Goal: Task Accomplishment & Management: Use online tool/utility

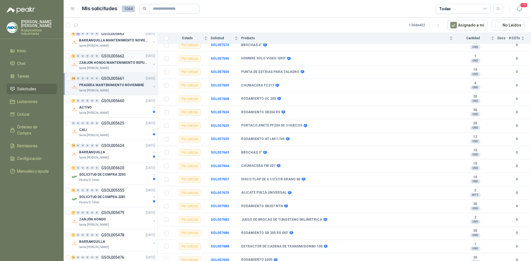
scroll to position [111, 0]
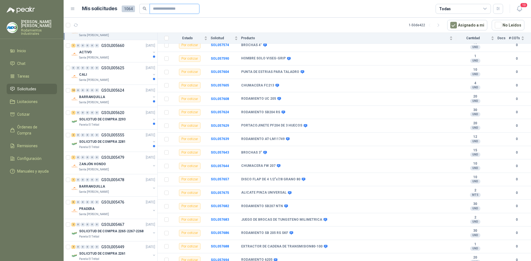
click at [175, 8] on input "text" at bounding box center [172, 8] width 39 height 9
paste input "*****"
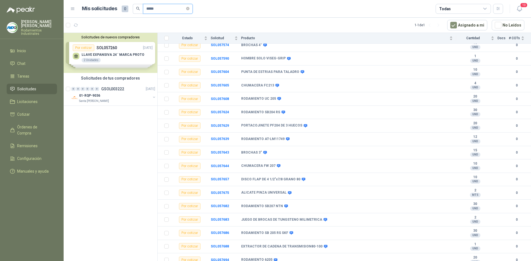
scroll to position [0, 0]
drag, startPoint x: 146, startPoint y: 7, endPoint x: 134, endPoint y: 3, distance: 12.9
click at [134, 3] on header "Mis solicitudes 0 ***** Todas 10" at bounding box center [297, 9] width 467 height 18
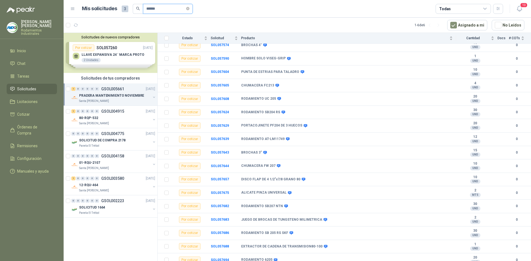
click at [153, 10] on input "******" at bounding box center [165, 8] width 39 height 9
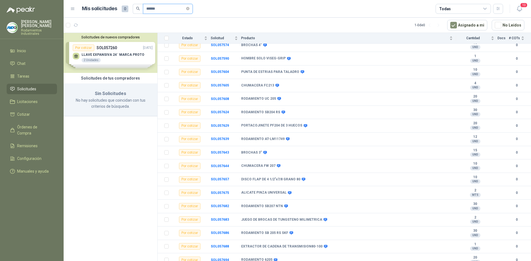
drag, startPoint x: 160, startPoint y: 14, endPoint x: 136, endPoint y: 10, distance: 24.5
click at [136, 10] on span "******" at bounding box center [163, 9] width 60 height 10
click at [482, 9] on icon at bounding box center [484, 8] width 5 height 5
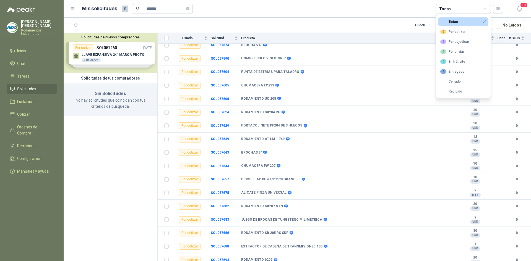
click at [485, 9] on icon at bounding box center [484, 8] width 5 height 5
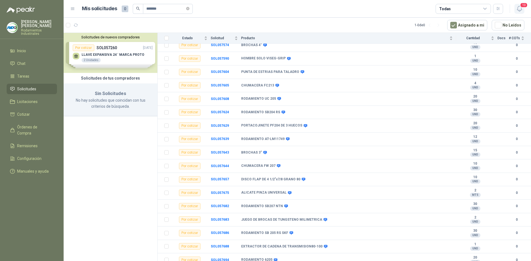
click at [517, 8] on icon "button" at bounding box center [519, 8] width 7 height 7
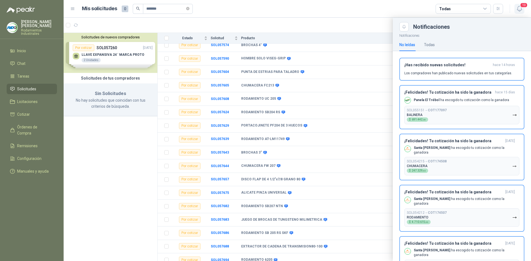
click at [517, 8] on icon "button" at bounding box center [519, 8] width 7 height 7
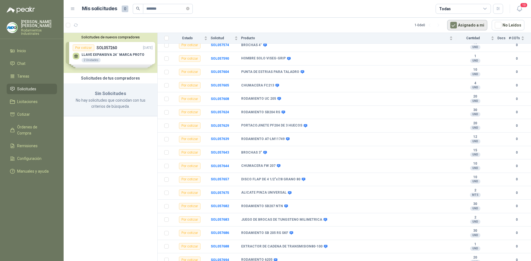
click at [462, 24] on button "Asignado a mi" at bounding box center [467, 25] width 40 height 11
click at [169, 12] on input "*******" at bounding box center [165, 8] width 39 height 9
click at [132, 63] on div "Solicitudes de nuevos compradores Por cotizar SOL057260 [DATE] LLAVE EXPANSIVA …" at bounding box center [111, 53] width 94 height 40
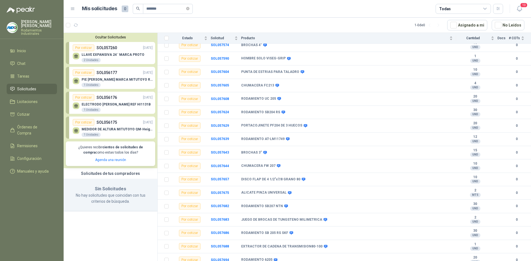
click at [40, 86] on li "Solicitudes" at bounding box center [32, 89] width 44 height 6
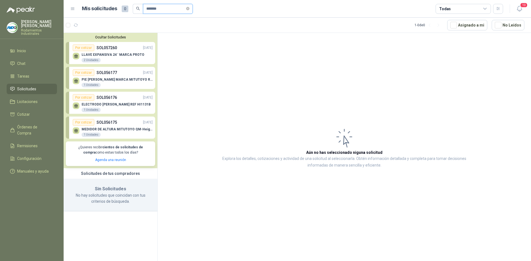
drag, startPoint x: 164, startPoint y: 9, endPoint x: 128, endPoint y: 4, distance: 35.8
click at [128, 4] on div "Mis solicitudes 0 *******" at bounding box center [137, 9] width 111 height 10
drag, startPoint x: 148, startPoint y: 40, endPoint x: 142, endPoint y: 51, distance: 12.2
click at [148, 41] on div "Ocultar Solicitudes Por cotizar SOL057260 [DATE] LLAVE EXPANSIVA 24¨ MARCA PROT…" at bounding box center [111, 100] width 94 height 135
click at [131, 59] on div "LLAVE EXPANSIVA 24¨ MARCA PROTO 2 Unidades" at bounding box center [113, 58] width 63 height 10
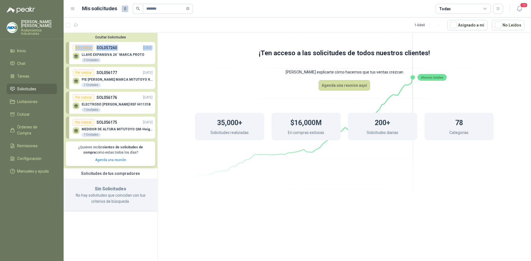
click at [173, 74] on p "[PERSON_NAME] explicarte cómo hacemos que tus ventas crezcan" at bounding box center [344, 72] width 343 height 16
click at [171, 7] on input "*******" at bounding box center [165, 8] width 39 height 9
click at [135, 11] on span at bounding box center [138, 9] width 10 height 10
drag, startPoint x: 176, startPoint y: 11, endPoint x: 137, endPoint y: 4, distance: 39.9
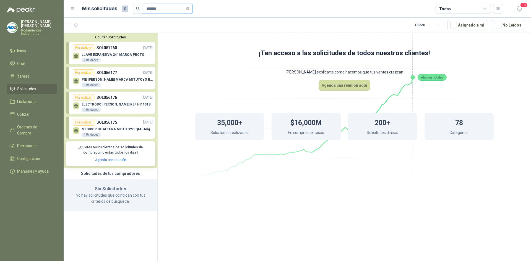
click at [136, 4] on span "*******" at bounding box center [163, 9] width 60 height 10
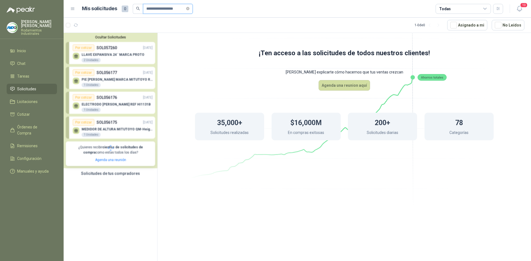
type input "**********"
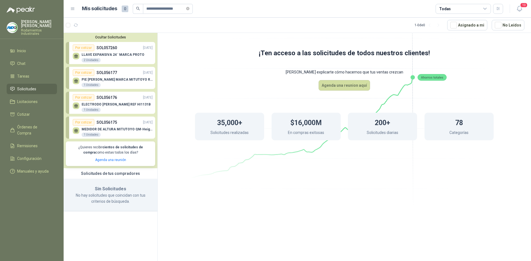
click at [139, 11] on span at bounding box center [138, 9] width 10 height 10
click at [40, 86] on li "Solicitudes" at bounding box center [32, 89] width 44 height 6
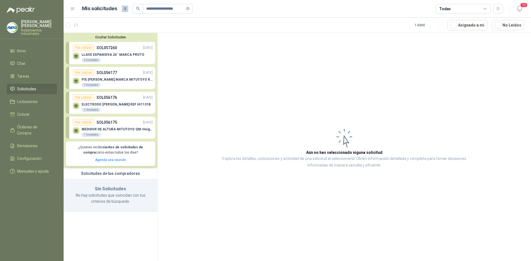
click at [28, 86] on span "Solicitudes" at bounding box center [26, 89] width 19 height 6
click at [189, 7] on icon "close-circle" at bounding box center [187, 8] width 3 height 3
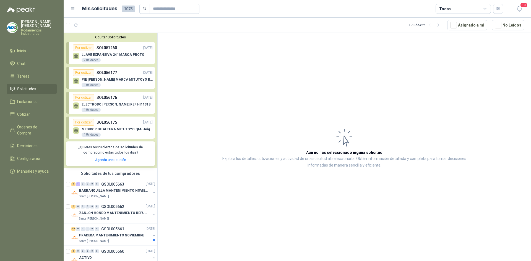
click at [70, 26] on div at bounding box center [73, 25] width 14 height 9
click at [77, 25] on icon "button" at bounding box center [76, 25] width 5 height 5
click at [119, 35] on button "Ocultar Solicitudes" at bounding box center [110, 37] width 89 height 4
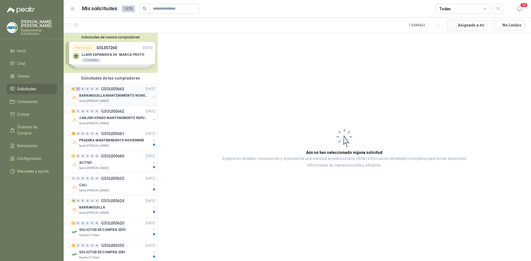
click at [124, 100] on div "Santa [PERSON_NAME]" at bounding box center [115, 101] width 72 height 4
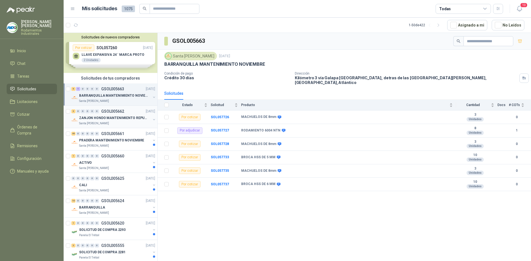
click at [114, 122] on div "Santa [PERSON_NAME]" at bounding box center [115, 123] width 72 height 4
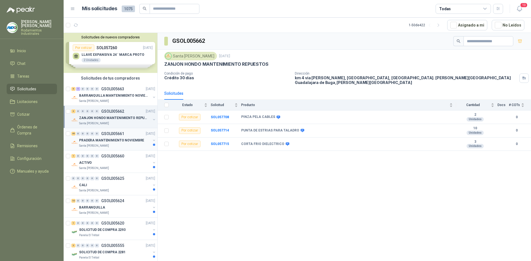
click at [125, 142] on p "PRADERA MANTENIMIENTO NOVIEMBRE" at bounding box center [111, 140] width 65 height 5
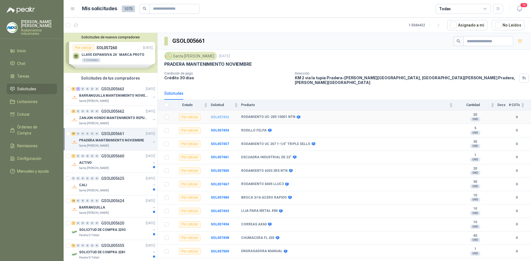
click at [222, 115] on b "SOL057452" at bounding box center [220, 117] width 18 height 4
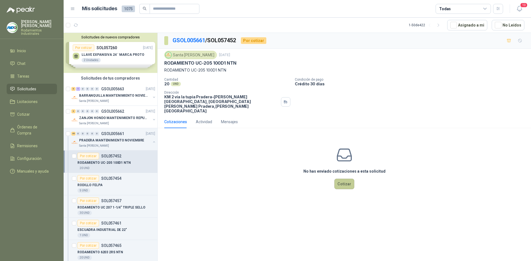
click at [348, 179] on button "Cotizar" at bounding box center [344, 184] width 20 height 11
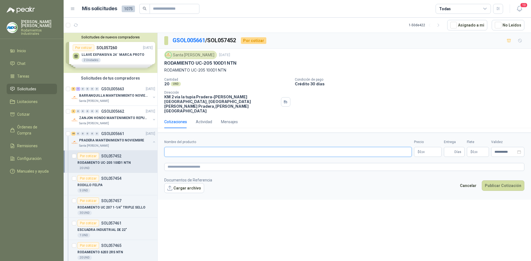
click at [241, 147] on input "Nombre del producto" at bounding box center [287, 152] width 247 height 10
type input "**********"
click at [421, 147] on p "$ 0 ,00" at bounding box center [428, 152] width 28 height 10
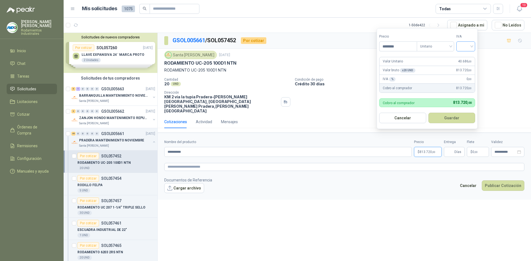
type input "********"
click at [472, 43] on input "search" at bounding box center [465, 46] width 12 height 8
click at [471, 57] on div "19%" at bounding box center [467, 58] width 10 height 6
click at [448, 119] on button "Guardar" at bounding box center [453, 118] width 48 height 11
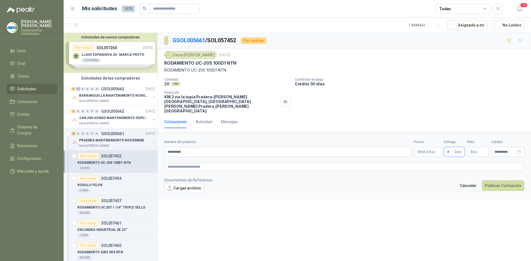
type input "*"
drag, startPoint x: 460, startPoint y: 112, endPoint x: 461, endPoint y: 114, distance: 2.8
click at [460, 116] on div "Cotizaciones Actividad Mensajes" at bounding box center [344, 122] width 360 height 13
click at [474, 147] on p "$ 0 ,00" at bounding box center [478, 152] width 22 height 10
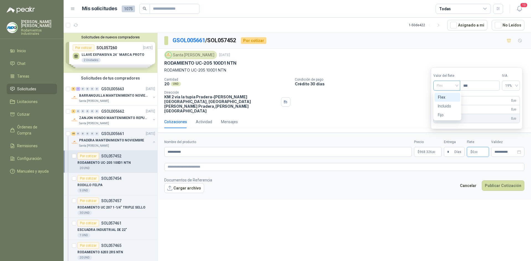
click at [443, 88] on span "Flex" at bounding box center [446, 86] width 20 height 8
click at [449, 106] on div "Incluido" at bounding box center [447, 106] width 19 height 6
click at [407, 182] on footer "Documentos de Referencia Cargar archivo Cancelar Publicar Cotización" at bounding box center [344, 185] width 360 height 16
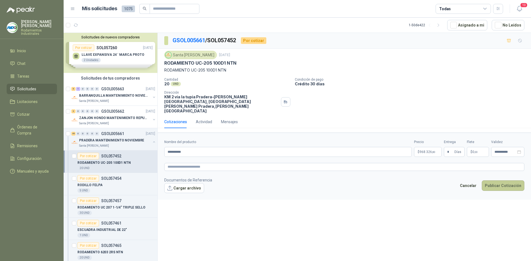
click at [498, 181] on button "Publicar Cotización" at bounding box center [503, 186] width 43 height 11
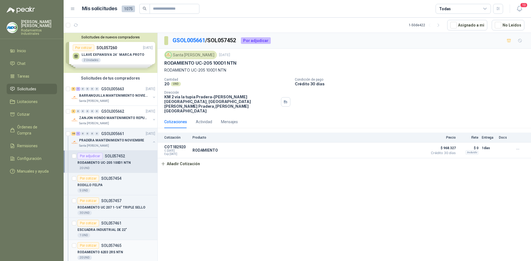
click at [126, 250] on div "RODAMIENTO 6203 2RS NTN" at bounding box center [116, 252] width 78 height 7
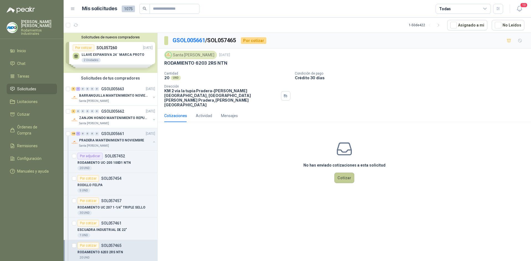
click at [350, 173] on button "Cotizar" at bounding box center [344, 178] width 20 height 11
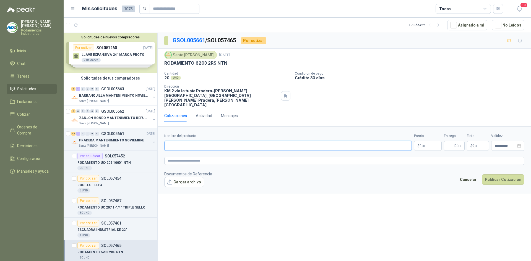
click at [214, 141] on input "Nombre del producto" at bounding box center [287, 146] width 247 height 10
type input "**********"
click at [436, 141] on p "$ 0 ,00" at bounding box center [428, 146] width 28 height 10
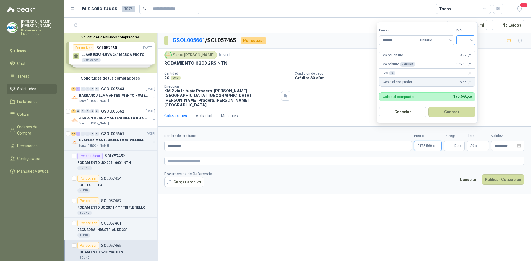
click at [473, 39] on div at bounding box center [465, 40] width 19 height 10
type input "*******"
click at [469, 53] on div "19%" at bounding box center [467, 52] width 10 height 6
click at [463, 113] on button "Guardar" at bounding box center [453, 112] width 48 height 11
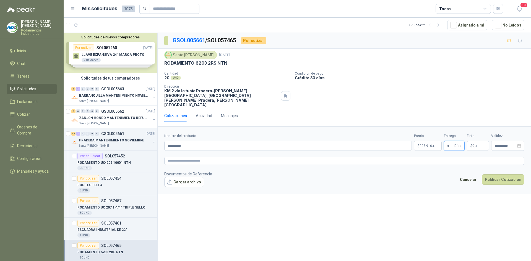
type input "*"
click at [464, 114] on div "Cotizaciones Actividad Mensajes" at bounding box center [344, 117] width 373 height 17
click at [474, 144] on span "0 ,00" at bounding box center [474, 145] width 5 height 3
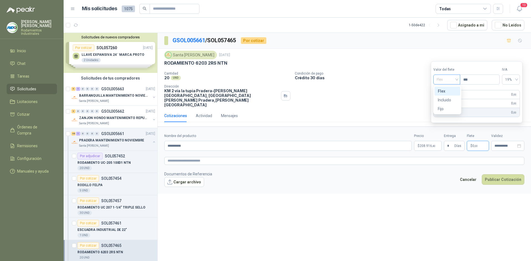
click at [452, 81] on span "Flex" at bounding box center [446, 79] width 20 height 8
click at [452, 98] on div "Incluido" at bounding box center [447, 100] width 19 height 6
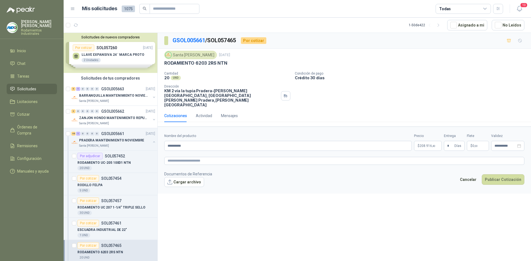
click at [439, 171] on footer "Documentos de Referencia Cargar archivo Cancelar Publicar Cotización" at bounding box center [344, 179] width 360 height 16
click at [500, 174] on button "Publicar Cotización" at bounding box center [503, 179] width 43 height 11
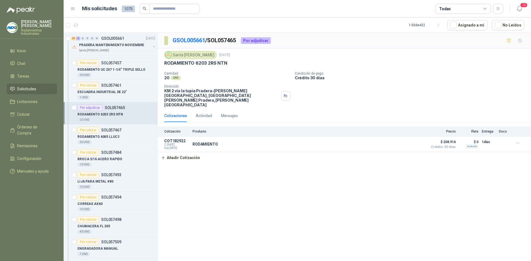
scroll to position [138, 0]
click at [106, 137] on p "RODAMIENTO 6005 LLUC3" at bounding box center [98, 136] width 42 height 5
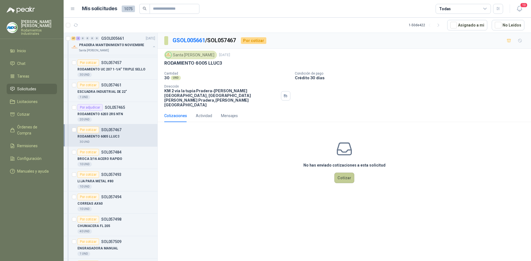
click at [340, 173] on button "Cotizar" at bounding box center [344, 178] width 20 height 11
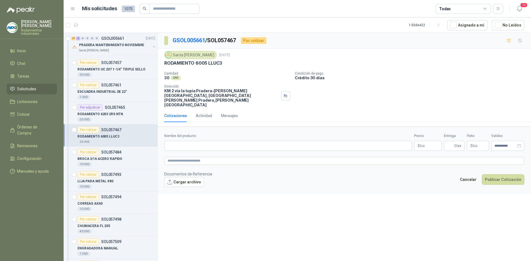
click at [419, 141] on p "$ 0 ,00" at bounding box center [428, 146] width 28 height 10
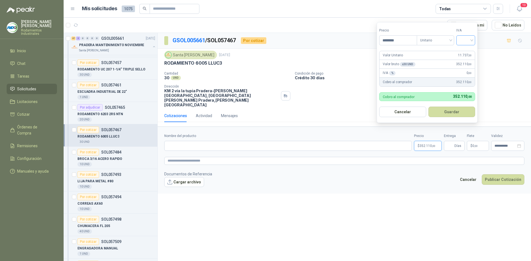
click at [474, 39] on div at bounding box center [465, 40] width 19 height 10
type input "********"
click at [467, 53] on div "19%" at bounding box center [467, 52] width 10 height 6
click at [455, 114] on button "Guardar" at bounding box center [453, 112] width 48 height 11
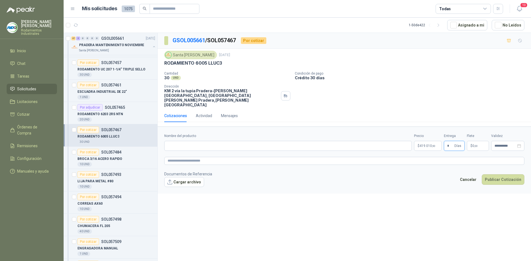
type input "*"
click at [452, 109] on div "Cotizaciones Actividad Mensajes" at bounding box center [344, 115] width 360 height 13
click at [483, 141] on p "$ 0 ,00" at bounding box center [478, 146] width 22 height 10
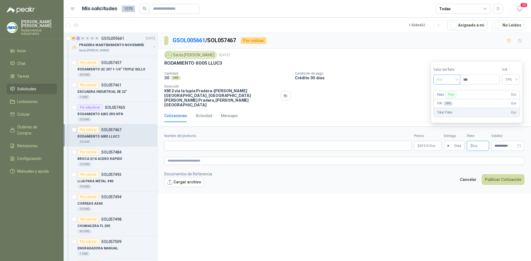
click at [456, 77] on span "Flex" at bounding box center [446, 79] width 20 height 8
click at [453, 100] on div "Incluido" at bounding box center [447, 100] width 19 height 6
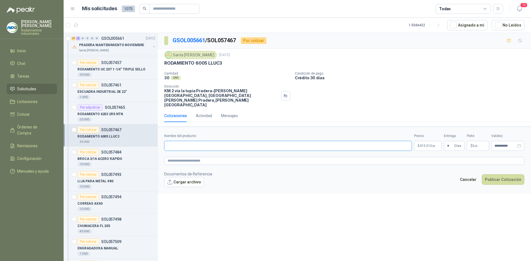
click at [263, 141] on input "Nombre del producto" at bounding box center [287, 146] width 247 height 10
type input "**********"
click at [497, 174] on button "Publicar Cotización" at bounding box center [503, 179] width 43 height 11
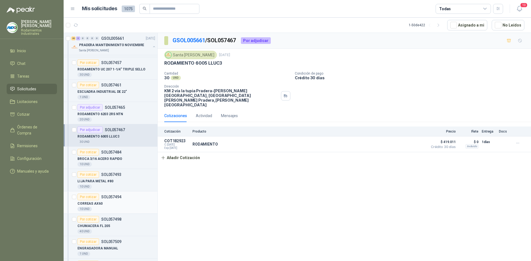
click at [111, 208] on div "10 UND" at bounding box center [116, 209] width 78 height 4
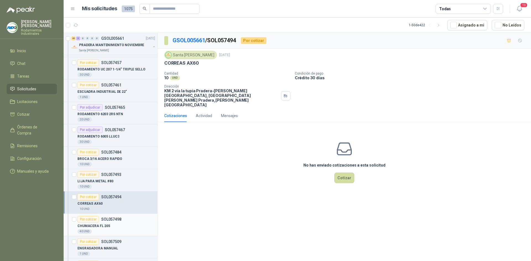
click at [125, 222] on div "Por cotizar SOL057498" at bounding box center [116, 219] width 78 height 7
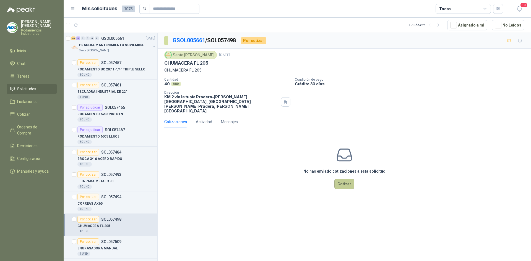
click at [344, 179] on button "Cotizar" at bounding box center [344, 184] width 20 height 11
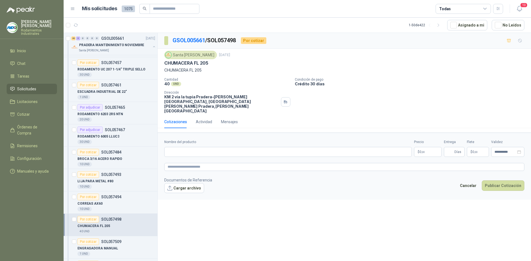
click at [417, 147] on p "$ 0 ,00" at bounding box center [428, 152] width 28 height 10
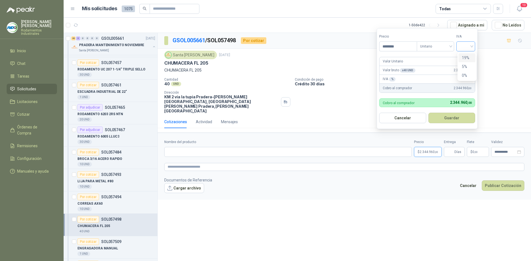
click at [475, 43] on div at bounding box center [465, 46] width 19 height 10
type input "********"
click at [469, 59] on div "19%" at bounding box center [467, 58] width 10 height 6
click at [457, 116] on button "Guardar" at bounding box center [453, 118] width 48 height 11
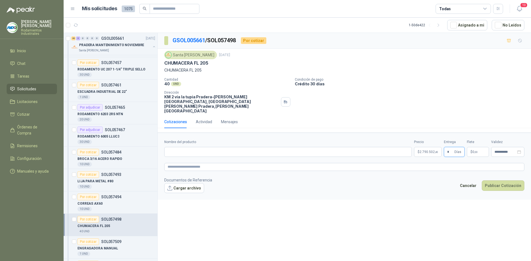
type input "*"
click at [457, 116] on div "Cotizaciones Actividad Mensajes" at bounding box center [344, 122] width 360 height 13
click at [478, 147] on p "$ 0 ,00" at bounding box center [478, 152] width 22 height 10
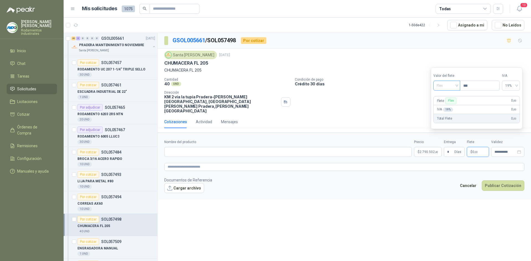
click at [454, 85] on span "Flex" at bounding box center [446, 86] width 20 height 8
click at [454, 107] on div "Incluido" at bounding box center [447, 106] width 19 height 6
click at [438, 178] on footer "Documentos de Referencia Cargar archivo Cancelar Publicar Cotización" at bounding box center [344, 185] width 360 height 16
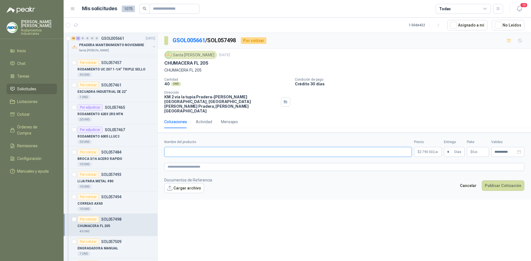
click at [237, 147] on input "Nombre del producto" at bounding box center [287, 152] width 247 height 10
type input "*********"
click at [278, 211] on div "**********" at bounding box center [344, 148] width 373 height 230
click at [422, 150] on span "2.790.502 ,40" at bounding box center [428, 151] width 19 height 3
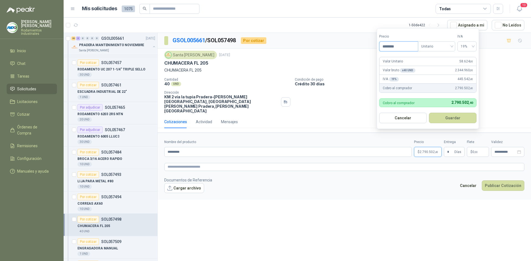
click at [400, 47] on input "********" at bounding box center [398, 46] width 38 height 9
type input "********"
click at [452, 121] on button "Guardar" at bounding box center [453, 118] width 48 height 11
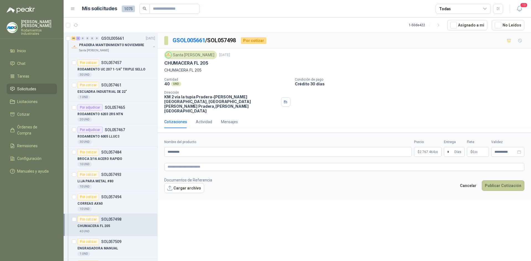
click at [500, 181] on button "Publicar Cotización" at bounding box center [503, 186] width 43 height 11
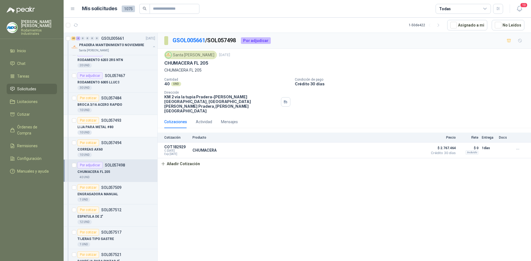
scroll to position [194, 0]
click at [125, 195] on div "ENGRASADORA MANUAL" at bounding box center [116, 193] width 78 height 7
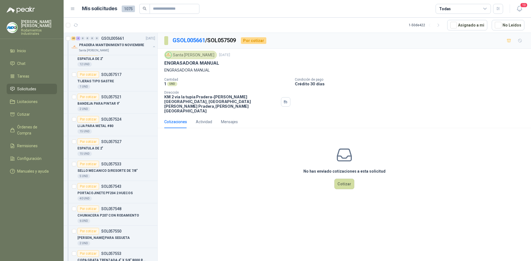
scroll to position [359, 0]
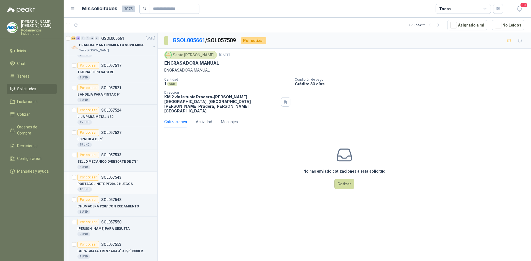
click at [122, 188] on div "40 UND" at bounding box center [116, 189] width 78 height 4
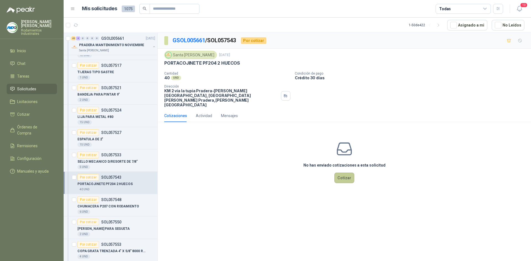
click at [342, 173] on button "Cotizar" at bounding box center [344, 178] width 20 height 11
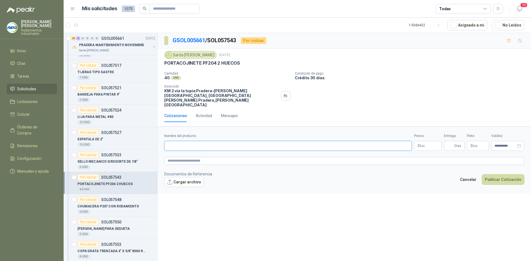
click at [207, 141] on input "Nombre del producto" at bounding box center [287, 146] width 247 height 10
type input "**********"
click at [425, 145] on span ",00" at bounding box center [422, 146] width 3 height 3
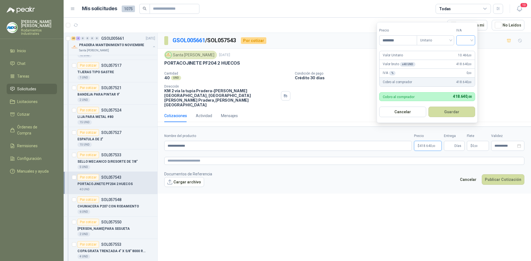
type input "********"
click at [470, 42] on input "search" at bounding box center [465, 40] width 12 height 8
click at [465, 54] on div "19%" at bounding box center [467, 52] width 10 height 6
click at [457, 111] on button "Guardar" at bounding box center [453, 112] width 48 height 11
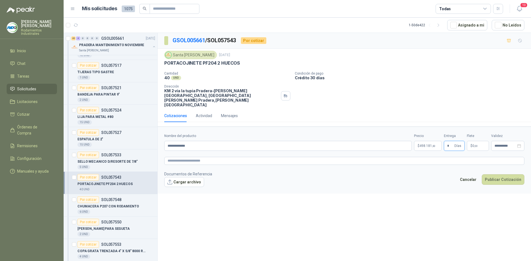
type input "*"
drag, startPoint x: 448, startPoint y: 87, endPoint x: 469, endPoint y: 126, distance: 44.0
click at [448, 88] on div "Cantidad 40 UND  Condición de pago Crédito 30 días Dirección KM 2 vía la tupia…" at bounding box center [344, 90] width 360 height 36
click at [475, 145] on span ",00" at bounding box center [475, 146] width 3 height 3
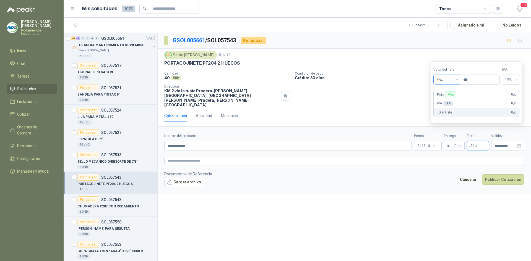
click at [446, 79] on span "Flex" at bounding box center [446, 79] width 20 height 8
click at [451, 99] on div "Incluido" at bounding box center [447, 100] width 19 height 6
drag, startPoint x: 434, startPoint y: 180, endPoint x: 490, endPoint y: 182, distance: 55.9
click at [444, 183] on form "**********" at bounding box center [344, 160] width 373 height 67
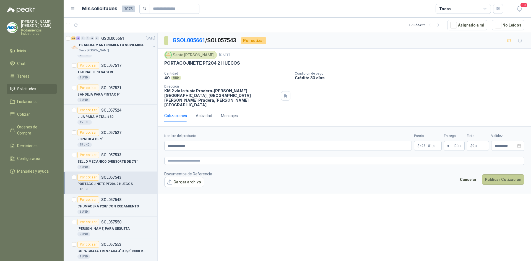
click at [494, 174] on button "Publicar Cotización" at bounding box center [503, 179] width 43 height 11
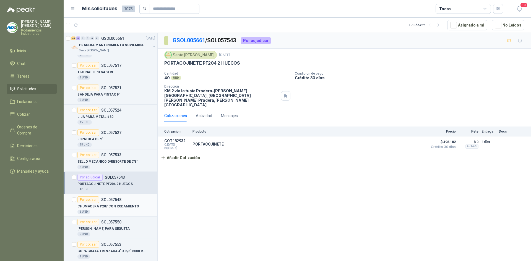
click at [111, 204] on p "CHUMACERA P207 CON RODAMIENTO" at bounding box center [108, 206] width 62 height 5
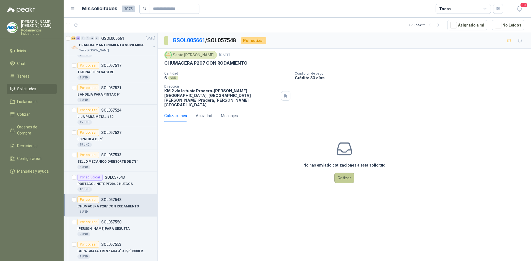
click at [349, 173] on button "Cotizar" at bounding box center [344, 178] width 20 height 11
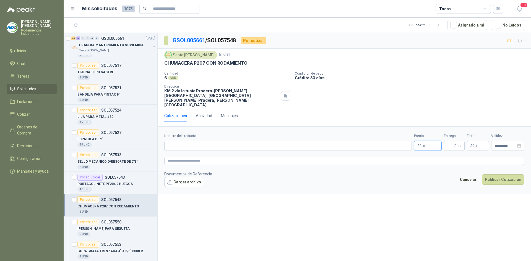
click at [424, 145] on span ",00" at bounding box center [422, 146] width 3 height 3
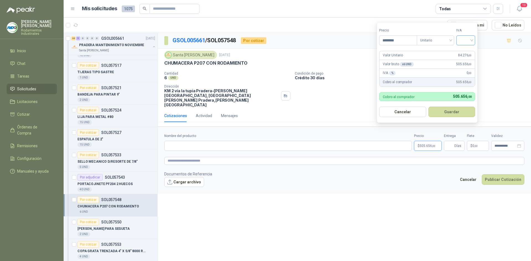
type input "********"
click at [470, 40] on input "search" at bounding box center [465, 40] width 12 height 8
click at [471, 51] on div "19%" at bounding box center [467, 52] width 10 height 6
click at [462, 109] on button "Guardar" at bounding box center [453, 112] width 48 height 11
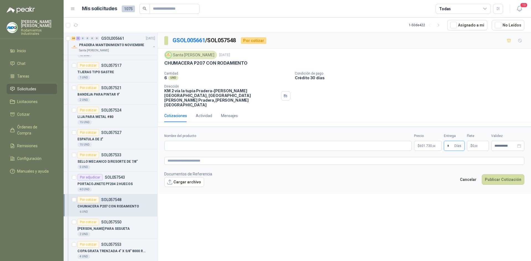
type input "*"
click at [462, 109] on div "Cotizaciones Actividad Mensajes" at bounding box center [344, 115] width 360 height 13
click at [472, 144] on span "0 ,00" at bounding box center [474, 145] width 5 height 3
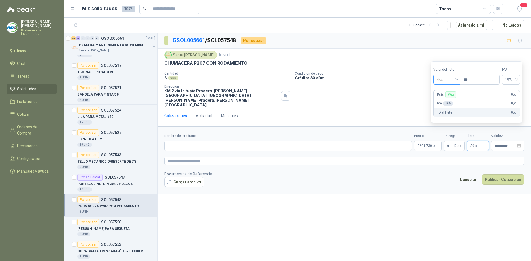
click at [457, 80] on span "Flex" at bounding box center [446, 79] width 20 height 8
click at [455, 100] on div "Incluido" at bounding box center [447, 100] width 19 height 6
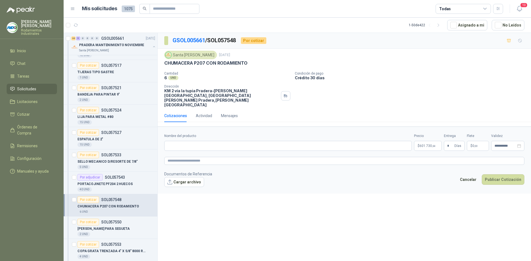
drag, startPoint x: 428, startPoint y: 176, endPoint x: 296, endPoint y: 157, distance: 133.5
click at [427, 176] on footer "Documentos de Referencia Cargar archivo Cancelar Publicar Cotización" at bounding box center [344, 179] width 360 height 16
click at [171, 141] on input "Nombre del producto" at bounding box center [287, 146] width 247 height 10
type input "**********"
click at [492, 174] on button "Publicar Cotización" at bounding box center [503, 179] width 43 height 11
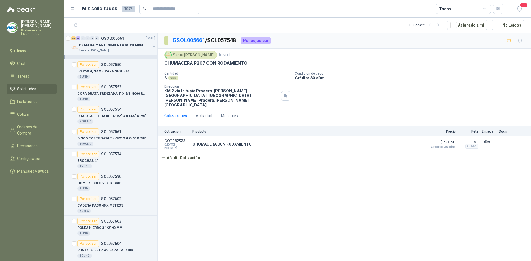
scroll to position [525, 0]
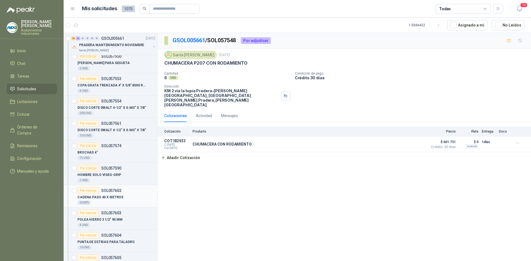
click at [123, 198] on div "CADENA PASO 40 X METROS" at bounding box center [116, 197] width 78 height 7
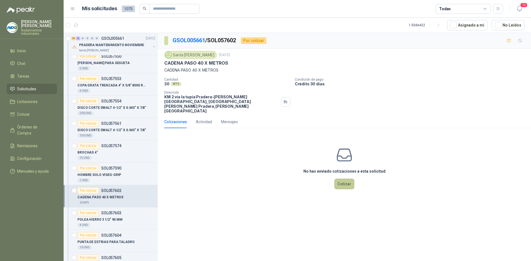
click at [344, 179] on button "Cotizar" at bounding box center [344, 184] width 20 height 11
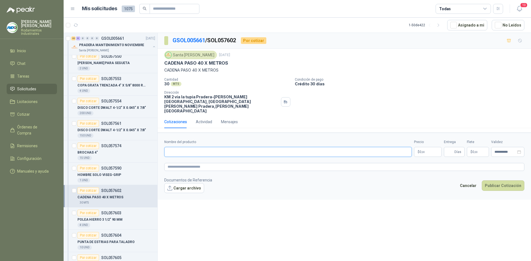
click at [213, 147] on input "Nombre del producto" at bounding box center [287, 152] width 247 height 10
type input "******"
click at [421, 147] on p "$ 0 ,00" at bounding box center [428, 152] width 28 height 10
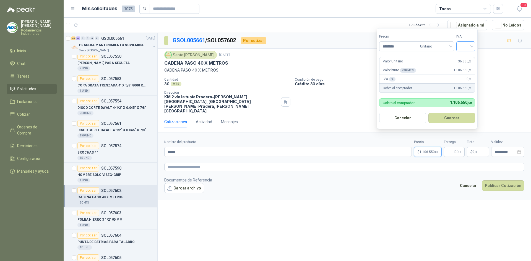
type input "********"
click at [467, 49] on input "search" at bounding box center [465, 46] width 12 height 8
click at [466, 59] on div "19%" at bounding box center [467, 58] width 10 height 6
click at [458, 121] on button "Guardar" at bounding box center [453, 118] width 48 height 11
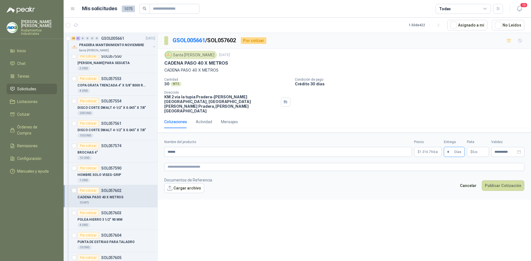
type input "*"
drag, startPoint x: 467, startPoint y: 106, endPoint x: 469, endPoint y: 113, distance: 7.8
click at [467, 106] on div "GSOL005661 / SOL057602 Por cotizar Santa [PERSON_NAME] [DATE] CADENA PASO 40 X …" at bounding box center [344, 83] width 373 height 100
click at [474, 150] on span "0 ,00" at bounding box center [474, 151] width 5 height 3
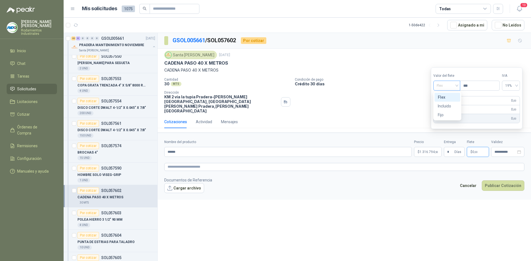
click at [459, 85] on div "Flex" at bounding box center [446, 86] width 27 height 10
click at [454, 97] on div "Flex" at bounding box center [447, 97] width 19 height 6
click at [453, 86] on span "Flex" at bounding box center [446, 86] width 20 height 8
click at [453, 108] on div "Incluido" at bounding box center [447, 106] width 19 height 6
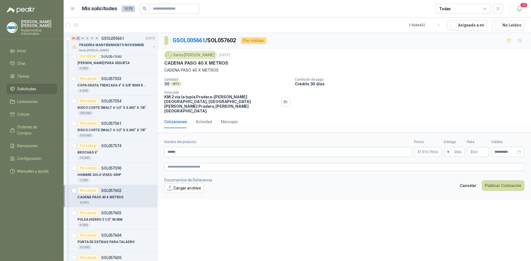
click at [427, 177] on footer "Documentos de Referencia Cargar archivo Cancelar Publicar Cotización" at bounding box center [344, 185] width 360 height 16
click at [501, 181] on button "Publicar Cotización" at bounding box center [503, 186] width 43 height 11
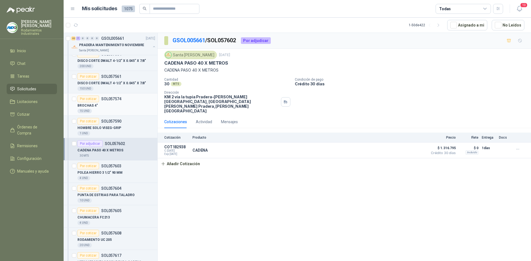
scroll to position [581, 0]
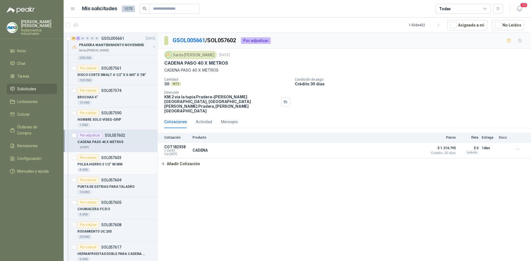
click at [129, 163] on div "POLEA HIERRO 3 1/2" 90 MM" at bounding box center [116, 164] width 78 height 7
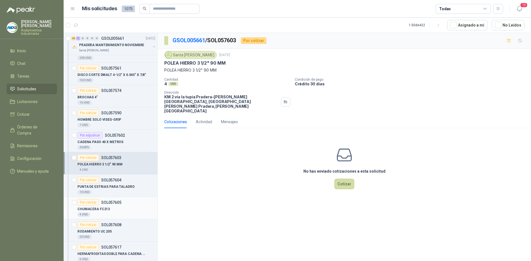
click at [123, 205] on div "Por cotizar SOL057605" at bounding box center [116, 202] width 78 height 7
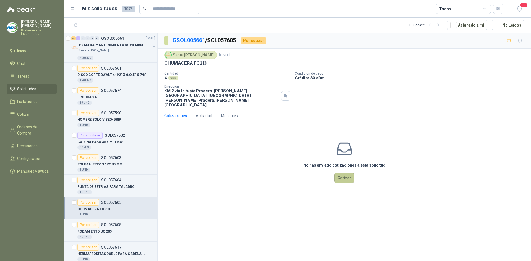
click at [349, 173] on button "Cotizar" at bounding box center [344, 178] width 20 height 11
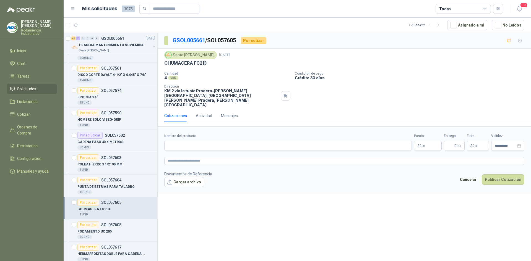
click at [427, 141] on p "$ 0 ,00" at bounding box center [428, 146] width 28 height 10
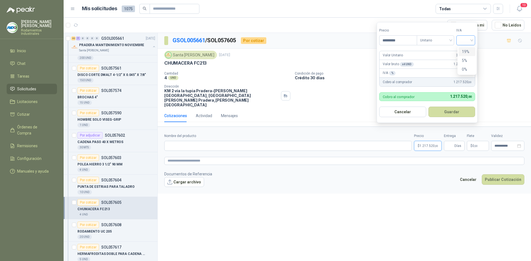
click at [474, 41] on div at bounding box center [465, 40] width 19 height 10
type input "*********"
click at [468, 50] on div "19%" at bounding box center [467, 52] width 10 height 6
click at [459, 108] on button "Guardar" at bounding box center [453, 112] width 48 height 11
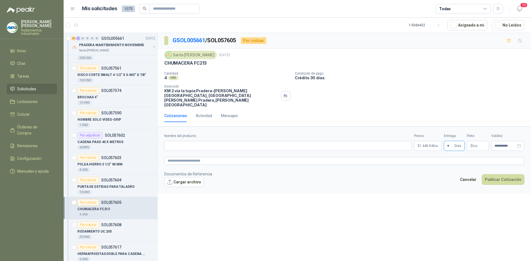
type input "*"
click at [436, 109] on div "Cotizaciones Actividad Mensajes" at bounding box center [344, 115] width 360 height 13
click at [480, 141] on p "$ 0 ,00" at bounding box center [478, 146] width 22 height 10
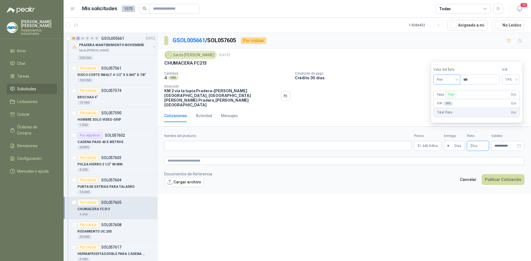
click at [453, 82] on span "Flex" at bounding box center [446, 79] width 20 height 8
click at [453, 98] on div "Incluido" at bounding box center [447, 100] width 19 height 6
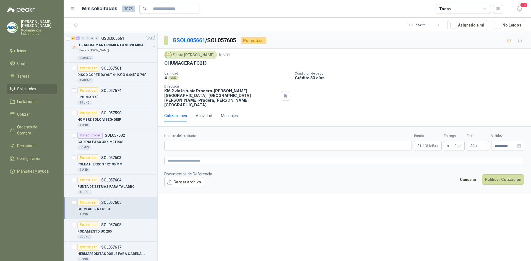
click at [407, 82] on div "Cantidad 4 UND  Condición de pago Crédito 30 días Dirección KM 2 vía la tupia …" at bounding box center [344, 90] width 360 height 36
click at [431, 144] on span "1.448.848 ,80" at bounding box center [428, 145] width 19 height 3
click at [229, 141] on input "Nombre del producto" at bounding box center [287, 146] width 247 height 10
type input "*********"
click at [495, 174] on button "Publicar Cotización" at bounding box center [503, 179] width 43 height 11
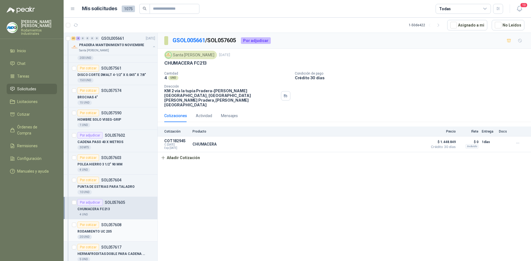
click at [90, 227] on div "Por cotizar" at bounding box center [88, 225] width 22 height 7
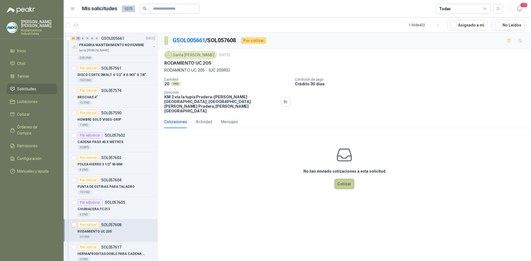
click at [336, 179] on button "Cotizar" at bounding box center [344, 184] width 20 height 11
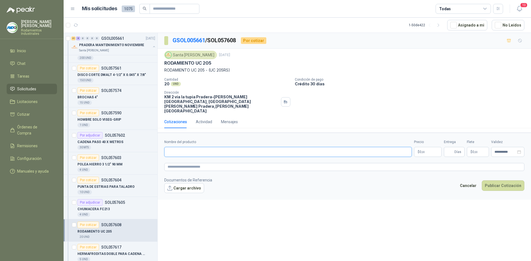
click at [250, 147] on input "Nombre del producto" at bounding box center [287, 152] width 247 height 10
type input "*****"
drag, startPoint x: 145, startPoint y: 140, endPoint x: 101, endPoint y: 139, distance: 44.5
click at [100, 140] on div "Solicitudes de nuevos compradores Por cotizar SOL057260 [DATE] LLAVE EXPANSIVA …" at bounding box center [297, 148] width 467 height 231
click at [418, 147] on p "$ 0 ,00" at bounding box center [428, 152] width 28 height 10
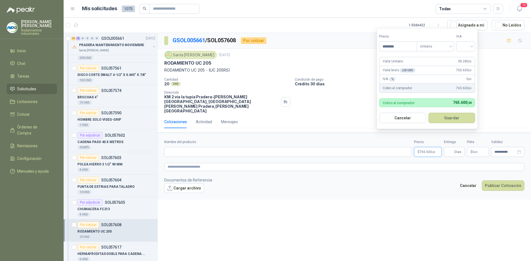
type input "********"
click at [469, 51] on form "Precio ******** Tipo Unitario IVA Valor Unitario 38.280 ,00 Valor bruto x 20 UN…" at bounding box center [427, 78] width 101 height 101
click at [469, 48] on input "search" at bounding box center [465, 46] width 12 height 8
click at [469, 56] on div "19%" at bounding box center [467, 58] width 10 height 6
click at [470, 114] on button "Guardar" at bounding box center [453, 118] width 48 height 11
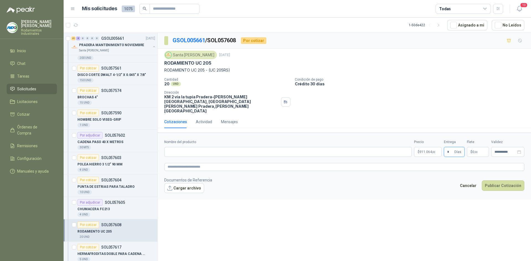
type input "*"
drag, startPoint x: 459, startPoint y: 107, endPoint x: 463, endPoint y: 113, distance: 7.1
click at [459, 116] on div "Cotizaciones Actividad Mensajes" at bounding box center [344, 122] width 360 height 13
click at [474, 147] on p "$ 0 ,00" at bounding box center [478, 152] width 22 height 10
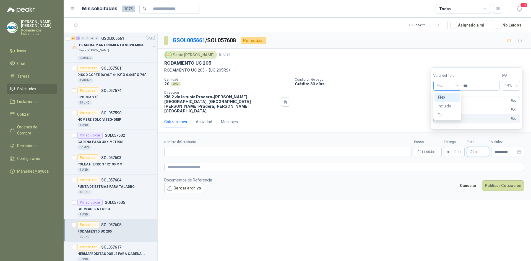
click at [447, 88] on span "Flex" at bounding box center [446, 86] width 20 height 8
click at [451, 106] on div "Incluido" at bounding box center [447, 106] width 19 height 6
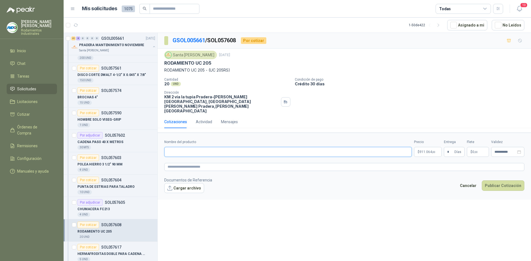
click at [257, 147] on input "Nombre del producto" at bounding box center [287, 152] width 247 height 10
type input "**********"
click at [513, 181] on button "Publicar Cotización" at bounding box center [503, 186] width 43 height 11
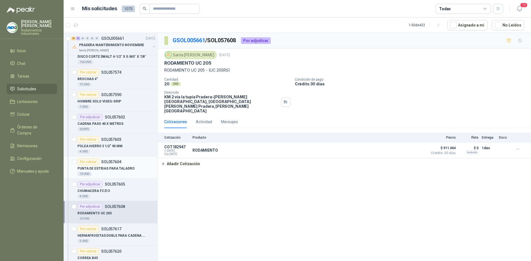
scroll to position [636, 0]
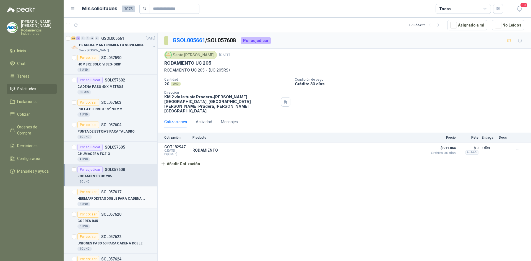
click at [114, 195] on div "Por cotizar SOL057617" at bounding box center [99, 192] width 44 height 7
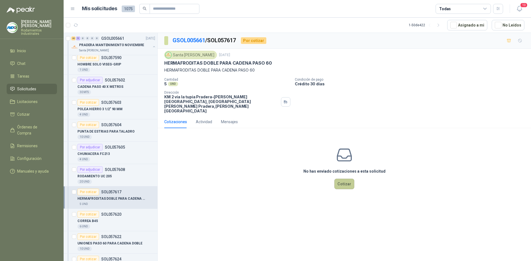
click at [346, 179] on button "Cotizar" at bounding box center [344, 184] width 20 height 11
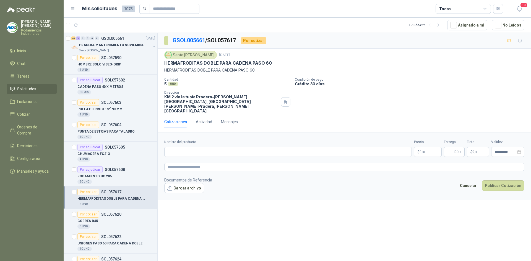
click at [417, 147] on p "$ 0 ,00" at bounding box center [428, 152] width 28 height 10
click at [110, 224] on div "6 UND" at bounding box center [116, 226] width 78 height 4
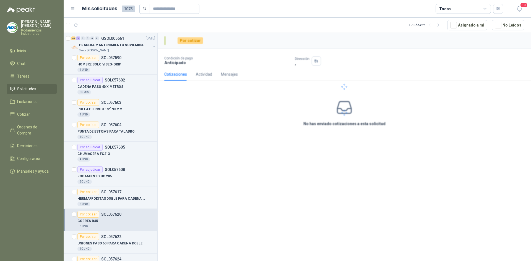
click at [110, 224] on div "6 UND" at bounding box center [116, 226] width 78 height 4
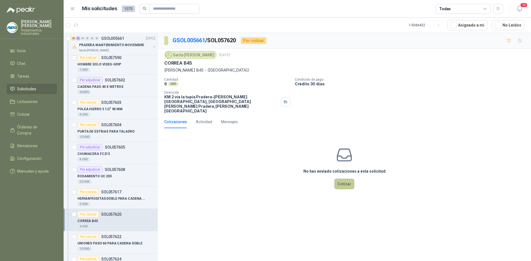
click at [345, 179] on button "Cotizar" at bounding box center [344, 184] width 20 height 11
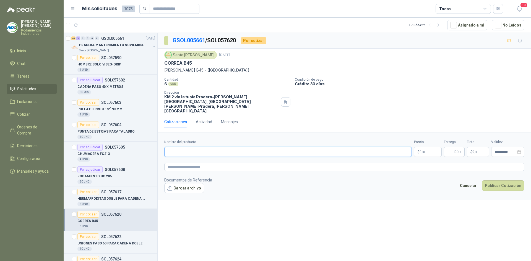
click at [201, 147] on input "Nombre del producto" at bounding box center [287, 152] width 247 height 10
type input "******"
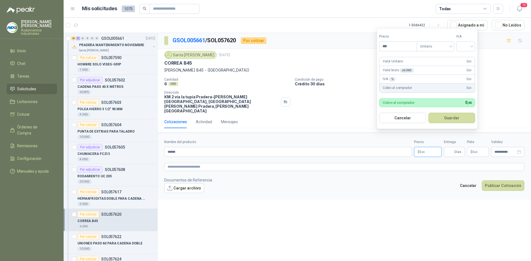
click at [430, 147] on p "$ 0 ,00" at bounding box center [428, 152] width 28 height 10
type input "*******"
click at [472, 46] on input "search" at bounding box center [465, 46] width 12 height 8
click at [472, 59] on div "19%" at bounding box center [466, 57] width 17 height 9
click at [465, 119] on button "Guardar" at bounding box center [453, 118] width 48 height 11
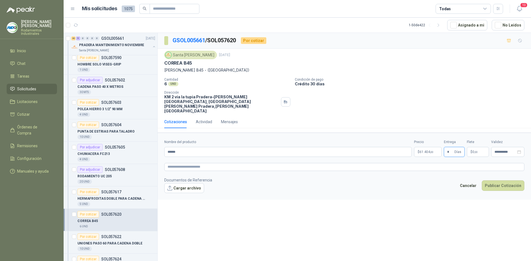
type input "*"
click at [455, 73] on p "[PERSON_NAME] B45 - ([GEOGRAPHIC_DATA])" at bounding box center [344, 70] width 360 height 6
click at [477, 147] on p "$ 0 ,00" at bounding box center [478, 152] width 22 height 10
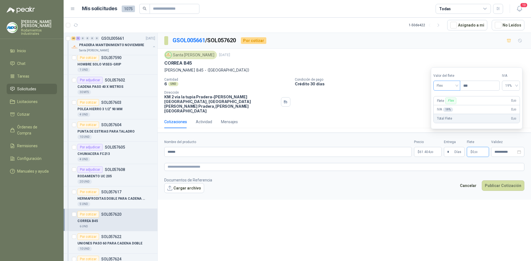
click at [454, 86] on span "Flex" at bounding box center [446, 86] width 20 height 8
click at [456, 106] on div "Incluido" at bounding box center [447, 106] width 19 height 6
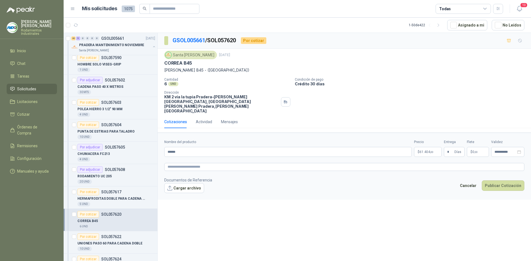
click at [422, 204] on div "**********" at bounding box center [344, 148] width 373 height 230
click at [507, 181] on button "Publicar Cotización" at bounding box center [503, 186] width 43 height 11
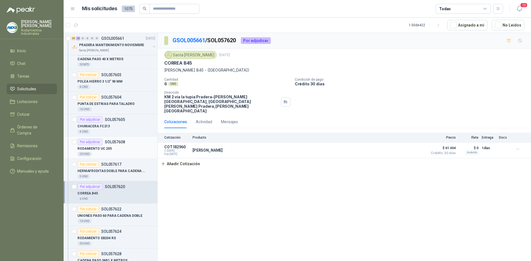
scroll to position [691, 0]
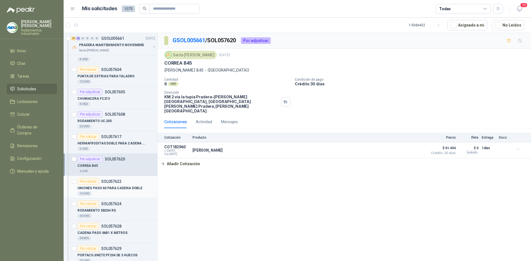
click at [129, 191] on p "UNIONES PASO 60 PARA CADENA DOBLE" at bounding box center [109, 188] width 65 height 5
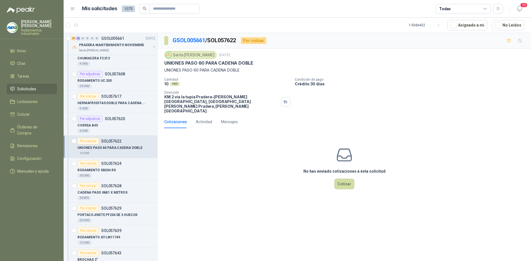
scroll to position [719, 0]
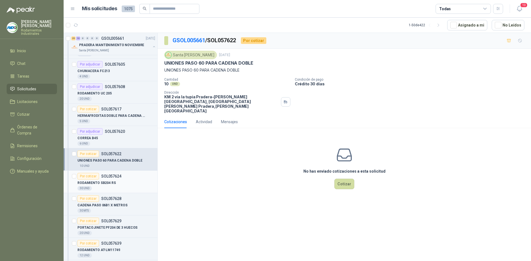
click at [125, 180] on div "RODAMIENTO SB204 RS" at bounding box center [116, 183] width 78 height 7
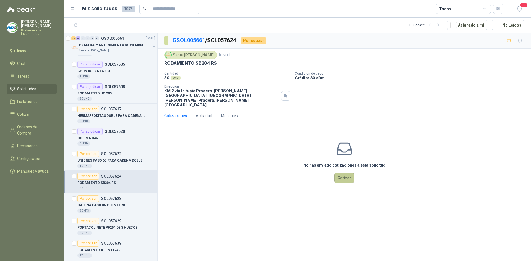
click at [348, 173] on button "Cotizar" at bounding box center [344, 178] width 20 height 11
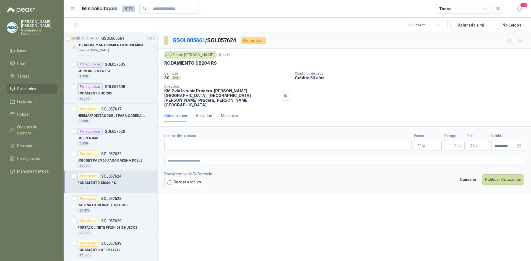
click at [428, 141] on p "$ 0 ,00" at bounding box center [428, 146] width 28 height 10
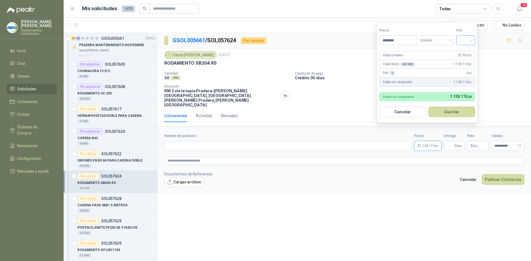
type input "********"
click at [472, 38] on input "search" at bounding box center [465, 40] width 12 height 8
click at [471, 52] on div "19%" at bounding box center [467, 52] width 10 height 6
click at [457, 119] on form "Precio ******** Tipo Unitario IVA 19% Valor Unitario 37.937 ,00 Valor bruto x 3…" at bounding box center [428, 72] width 102 height 101
click at [456, 116] on button "Guardar" at bounding box center [453, 112] width 48 height 11
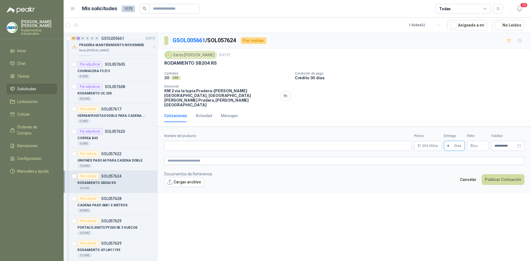
type input "*"
click at [500, 85] on div "Cantidad 30 UND  Condición de pago Crédito 30 días Dirección KM 2 vía la tupia…" at bounding box center [344, 90] width 360 height 36
click at [478, 141] on p "$ 0 ,00" at bounding box center [478, 146] width 22 height 10
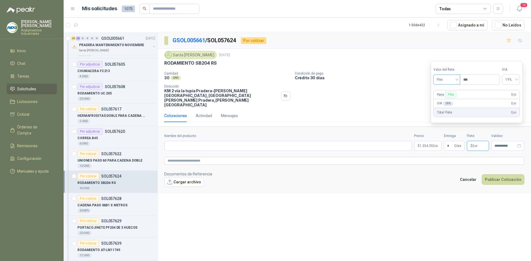
click at [457, 81] on span "Flex" at bounding box center [446, 79] width 20 height 8
click at [455, 101] on div "Incluido" at bounding box center [447, 100] width 19 height 6
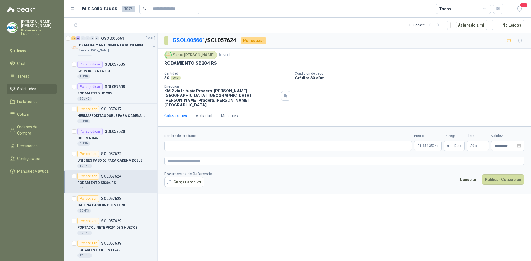
click at [437, 181] on form "**********" at bounding box center [344, 160] width 373 height 67
click at [183, 141] on input "Nombre del producto" at bounding box center [287, 146] width 247 height 10
type input "**********"
click at [241, 197] on div "**********" at bounding box center [344, 148] width 373 height 230
click at [509, 174] on button "Publicar Cotización" at bounding box center [503, 179] width 43 height 11
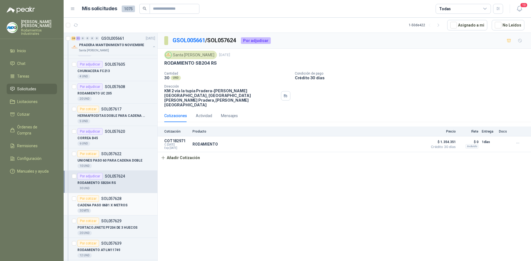
click at [124, 203] on p "CADENA PASO 06B1 X METROS" at bounding box center [102, 205] width 50 height 5
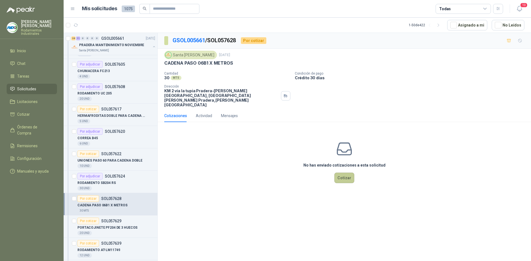
click at [347, 173] on button "Cotizar" at bounding box center [344, 178] width 20 height 11
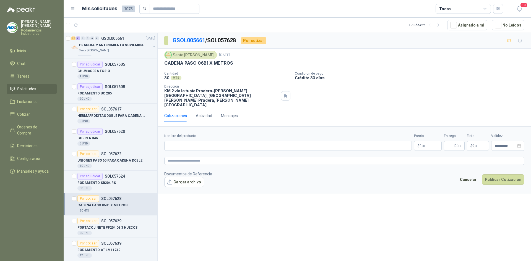
click at [418, 141] on p "$ 0 ,00" at bounding box center [428, 146] width 28 height 10
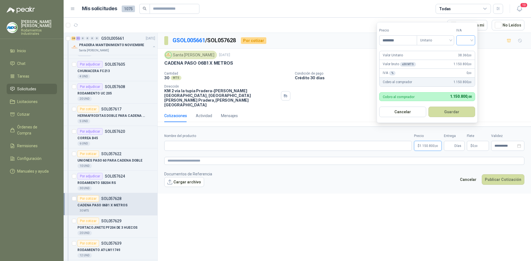
click at [472, 37] on input "search" at bounding box center [465, 40] width 12 height 8
click at [470, 51] on div "19%" at bounding box center [467, 52] width 10 height 6
click at [412, 40] on input "********" at bounding box center [398, 40] width 38 height 9
type input "********"
click at [447, 113] on button "Guardar" at bounding box center [453, 112] width 48 height 11
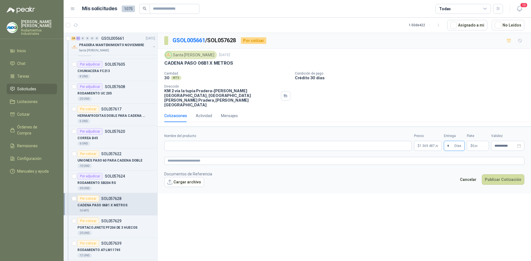
type input "*"
click at [447, 81] on div "Cantidad 30 MTS  Condición de pago Crédito 30 días Dirección KM 2 vía la tupia…" at bounding box center [344, 90] width 360 height 36
click at [252, 141] on input "Nombre del producto" at bounding box center [287, 146] width 247 height 10
type input "******"
click at [472, 141] on p "$ 0 ,00" at bounding box center [478, 146] width 22 height 10
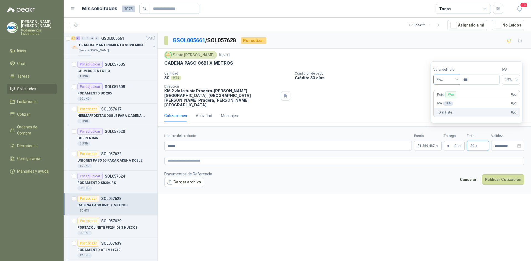
click at [443, 76] on span "Flex" at bounding box center [446, 79] width 20 height 8
click at [447, 100] on div "Incluido" at bounding box center [447, 100] width 19 height 6
click at [436, 181] on form "**********" at bounding box center [344, 160] width 373 height 67
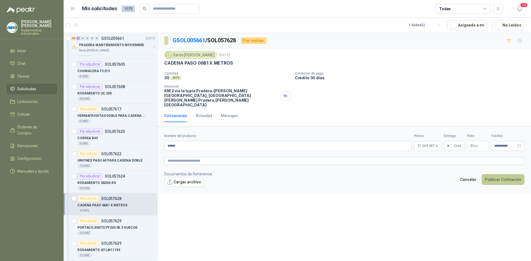
click at [505, 174] on button "Publicar Cotización" at bounding box center [503, 179] width 43 height 11
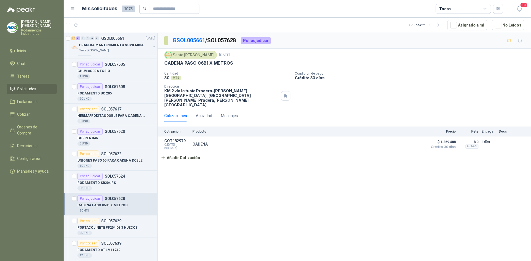
scroll to position [746, 0]
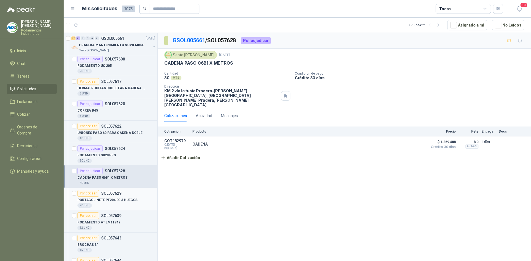
click at [122, 199] on p "PORTACOJINETE PF204 DE 3 HUECOS" at bounding box center [107, 200] width 60 height 5
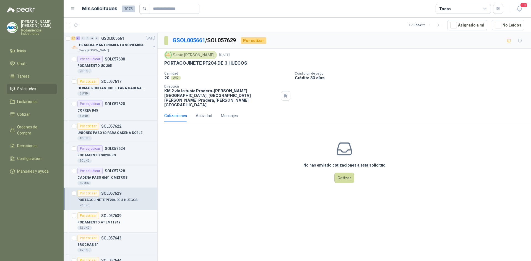
click at [128, 220] on div "RODAMIENTO AT-LM11749" at bounding box center [116, 222] width 78 height 7
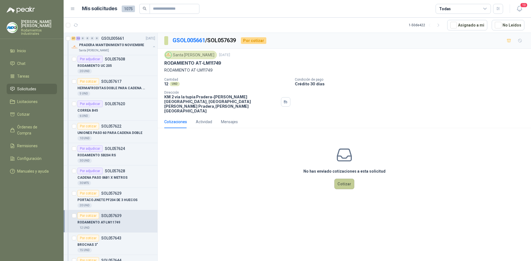
click at [341, 179] on button "Cotizar" at bounding box center [344, 184] width 20 height 11
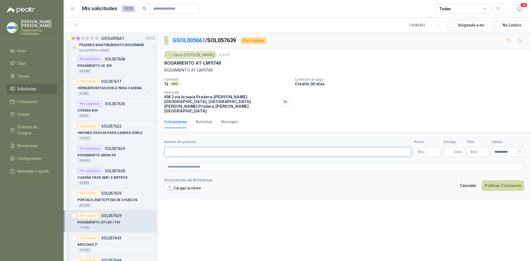
click at [239, 147] on input "Nombre del producto" at bounding box center [287, 152] width 247 height 10
type input "**********"
click at [427, 147] on p "$ 0 ,00" at bounding box center [428, 152] width 28 height 10
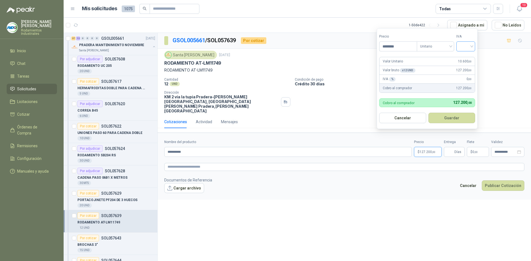
type input "********"
click at [472, 45] on input "search" at bounding box center [465, 46] width 12 height 8
click at [469, 57] on div "19%" at bounding box center [467, 58] width 10 height 6
click at [454, 117] on button "Guardar" at bounding box center [453, 118] width 48 height 11
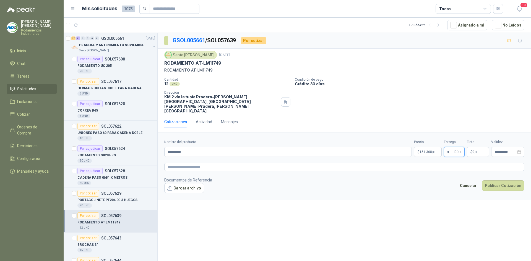
type input "*"
drag, startPoint x: 451, startPoint y: 102, endPoint x: 459, endPoint y: 121, distance: 21.3
click at [451, 102] on div "Cantidad 12 UND  Condición de pago Crédito 30 días Dirección KM 2 vía la tupia…" at bounding box center [344, 96] width 360 height 36
click at [474, 147] on p "$ 0 ,00" at bounding box center [478, 152] width 22 height 10
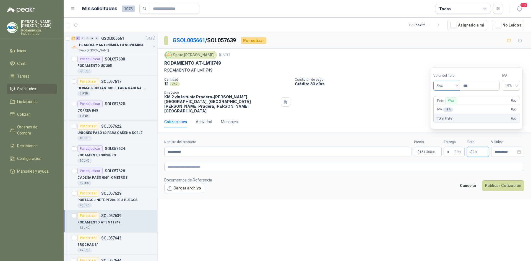
click at [455, 86] on span "Flex" at bounding box center [446, 86] width 20 height 8
click at [452, 107] on div "Incluido" at bounding box center [447, 106] width 19 height 6
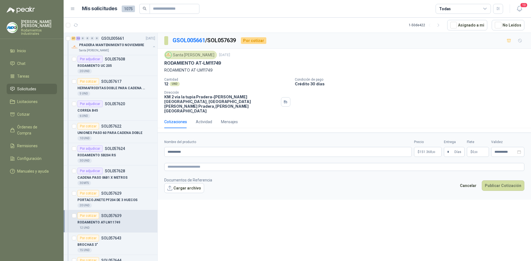
drag, startPoint x: 423, startPoint y: 195, endPoint x: 471, endPoint y: 189, distance: 48.2
click at [424, 195] on div "**********" at bounding box center [344, 148] width 373 height 230
click at [490, 181] on button "Publicar Cotización" at bounding box center [503, 186] width 43 height 11
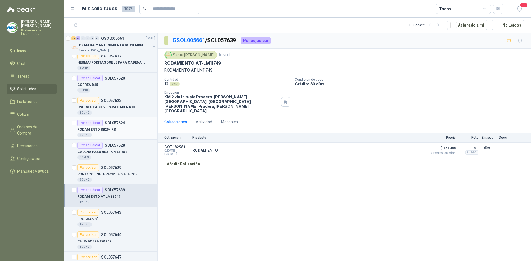
scroll to position [829, 0]
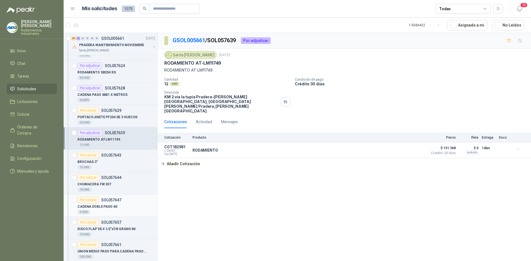
click at [119, 204] on div "CADENA DOBLE PASO 60" at bounding box center [116, 206] width 78 height 7
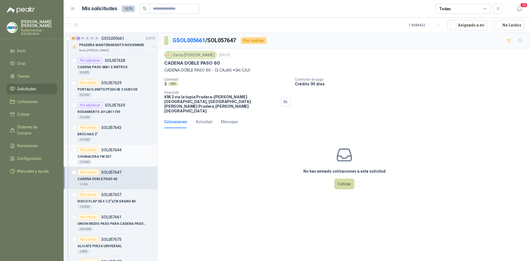
scroll to position [885, 0]
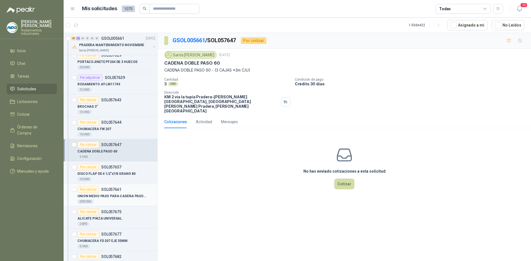
click at [131, 196] on p "UNION MEDIO PASO PARA CADENA PASO 08B" at bounding box center [111, 196] width 69 height 5
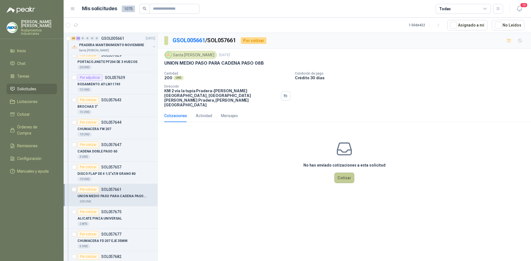
click at [341, 173] on button "Cotizar" at bounding box center [344, 178] width 20 height 11
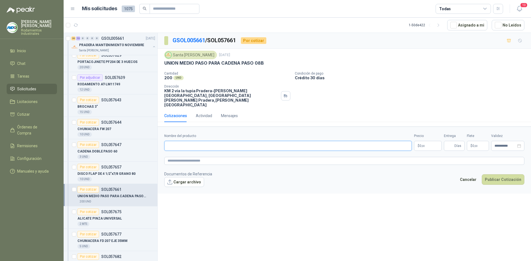
click at [218, 141] on input "Nombre del producto" at bounding box center [287, 146] width 247 height 10
drag, startPoint x: 181, startPoint y: 135, endPoint x: 161, endPoint y: 134, distance: 20.5
click at [161, 134] on form "**********" at bounding box center [344, 160] width 373 height 67
type input "*****"
click at [289, 245] on div "**********" at bounding box center [344, 148] width 373 height 230
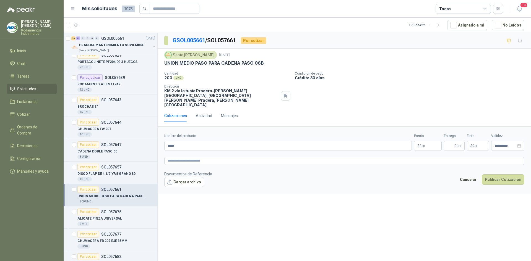
click at [423, 145] on span ",00" at bounding box center [422, 146] width 3 height 3
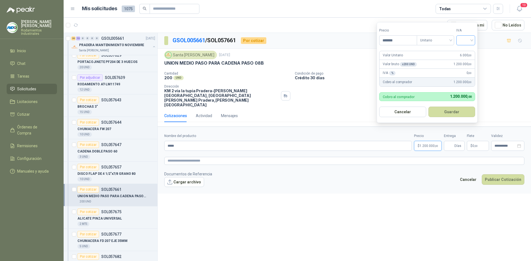
type input "*******"
click at [470, 41] on input "search" at bounding box center [465, 40] width 12 height 8
click at [471, 51] on div "19%" at bounding box center [467, 52] width 10 height 6
click at [464, 114] on button "Guardar" at bounding box center [453, 112] width 48 height 11
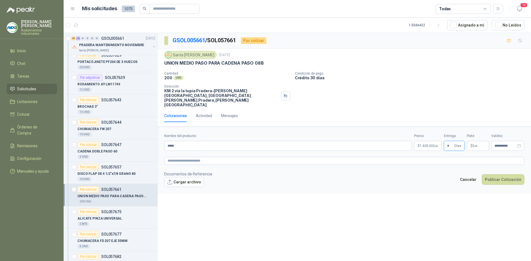
type input "*"
click at [364, 211] on div "**********" at bounding box center [344, 148] width 373 height 230
click at [478, 141] on p "$ 0 ,00" at bounding box center [478, 146] width 22 height 10
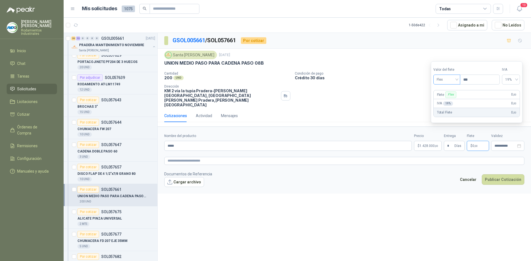
click at [455, 79] on span "Flex" at bounding box center [446, 79] width 20 height 8
click at [455, 99] on div "Incluido" at bounding box center [447, 100] width 19 height 6
drag, startPoint x: 410, startPoint y: 198, endPoint x: 451, endPoint y: 196, distance: 41.5
click at [411, 199] on div "**********" at bounding box center [344, 148] width 373 height 230
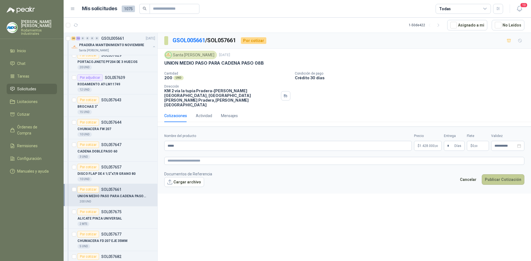
click at [499, 174] on button "Publicar Cotización" at bounding box center [503, 179] width 43 height 11
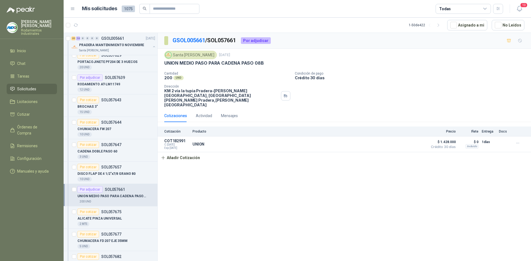
scroll to position [912, 0]
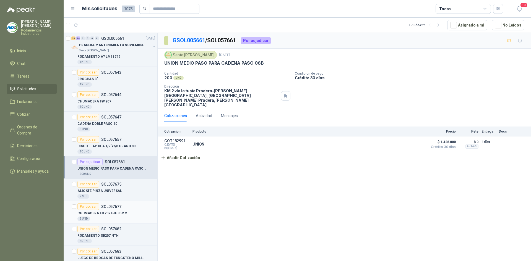
click at [134, 215] on div "CHUMACERA FD 207 EJE 35MM" at bounding box center [116, 213] width 78 height 7
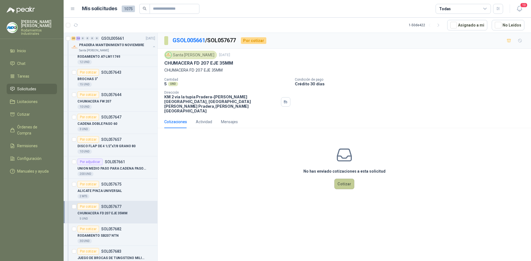
click at [353, 179] on button "Cotizar" at bounding box center [344, 184] width 20 height 11
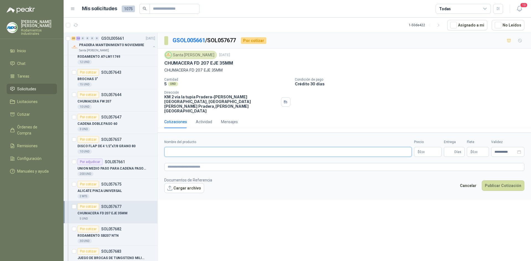
click at [225, 147] on input "Nombre del producto" at bounding box center [287, 152] width 247 height 10
type input "*********"
click at [422, 147] on p "$ 0 ,00" at bounding box center [428, 152] width 28 height 10
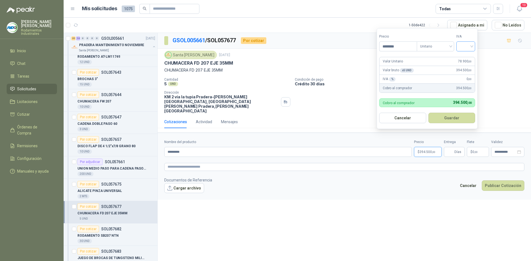
click at [473, 45] on div at bounding box center [465, 46] width 19 height 10
type input "********"
click at [470, 57] on div "19%" at bounding box center [467, 58] width 10 height 6
click at [461, 114] on button "Guardar" at bounding box center [453, 118] width 48 height 11
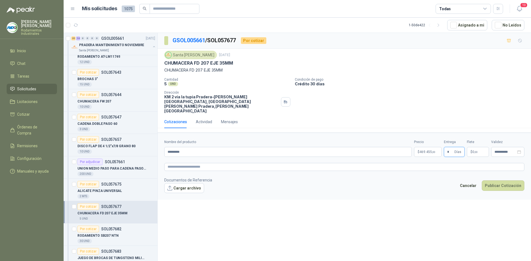
type input "*"
click at [453, 104] on div "Cantidad 5 UND  Condición de pago Crédito 30 días Dirección KM 2 vía la tupia …" at bounding box center [344, 96] width 360 height 36
click at [474, 151] on span ",00" at bounding box center [475, 152] width 3 height 3
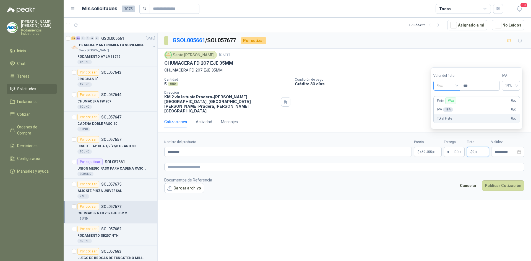
click at [452, 88] on span "Flex" at bounding box center [446, 86] width 20 height 8
click at [453, 106] on div "Incluido" at bounding box center [447, 106] width 19 height 6
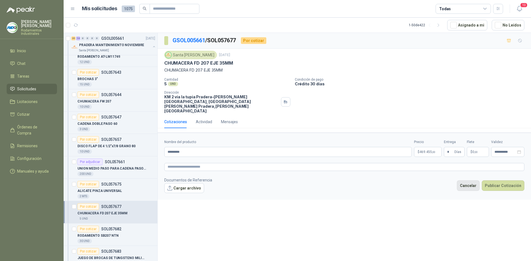
drag, startPoint x: 421, startPoint y: 173, endPoint x: 469, endPoint y: 181, distance: 47.9
click at [422, 177] on footer "Documentos de Referencia Cargar archivo Cancelar Publicar Cotización" at bounding box center [344, 185] width 360 height 16
click at [501, 181] on button "Publicar Cotización" at bounding box center [503, 186] width 43 height 11
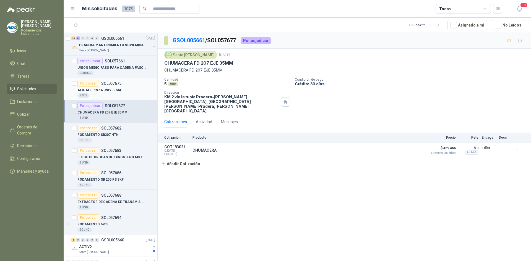
scroll to position [1023, 0]
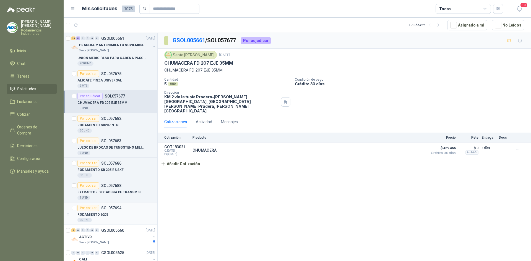
click at [125, 217] on div "RODAMIENTO 6205" at bounding box center [116, 214] width 78 height 7
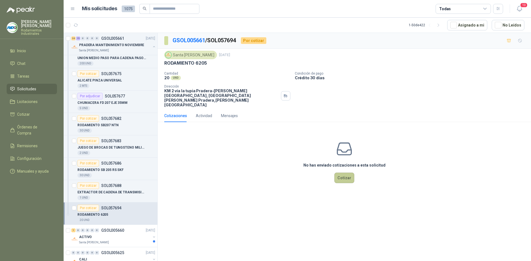
click at [341, 173] on button "Cotizar" at bounding box center [344, 178] width 20 height 11
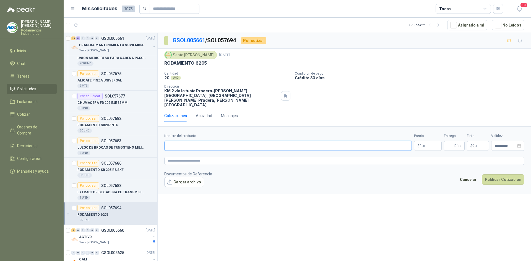
click at [221, 141] on input "Nombre del producto" at bounding box center [287, 146] width 247 height 10
type input "**********"
click at [430, 141] on p "$ 0 ,00" at bounding box center [428, 146] width 28 height 10
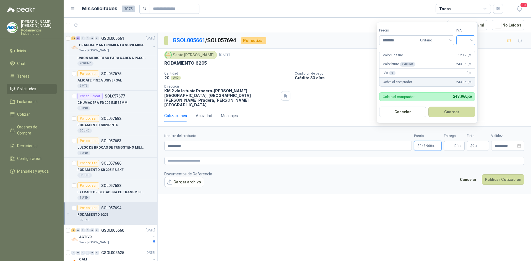
type input "********"
click at [471, 38] on input "search" at bounding box center [465, 40] width 12 height 8
click at [469, 49] on div "19%" at bounding box center [467, 52] width 10 height 6
click at [458, 115] on button "Guardar" at bounding box center [453, 112] width 48 height 11
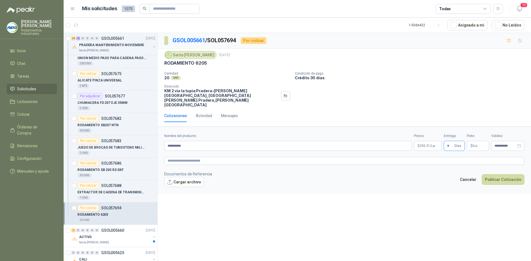
type input "*"
click at [456, 81] on div "Cantidad 20 UND  Condición de pago Crédito 30 días Dirección KM 2 vía la tupia…" at bounding box center [344, 90] width 360 height 36
drag, startPoint x: 475, startPoint y: 131, endPoint x: 477, endPoint y: 135, distance: 4.5
click at [476, 134] on div "Flete $ 0 ,00" at bounding box center [478, 142] width 22 height 17
click at [477, 145] on span ",00" at bounding box center [475, 146] width 3 height 3
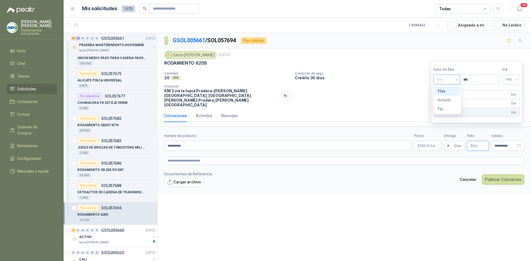
click at [459, 80] on div "Flex" at bounding box center [446, 80] width 27 height 10
click at [454, 100] on div "Incluido" at bounding box center [447, 100] width 19 height 6
drag, startPoint x: 435, startPoint y: 194, endPoint x: 465, endPoint y: 187, distance: 31.5
click at [435, 194] on div "**********" at bounding box center [344, 148] width 373 height 230
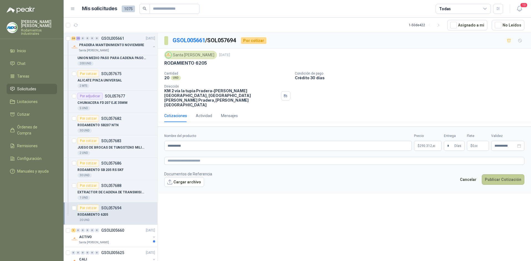
click at [493, 174] on button "Publicar Cotización" at bounding box center [503, 179] width 43 height 11
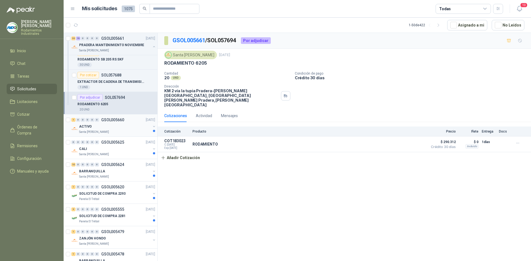
scroll to position [1161, 0]
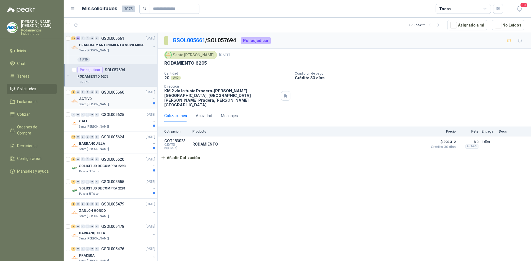
click at [131, 96] on div "ACTIVO" at bounding box center [115, 99] width 72 height 7
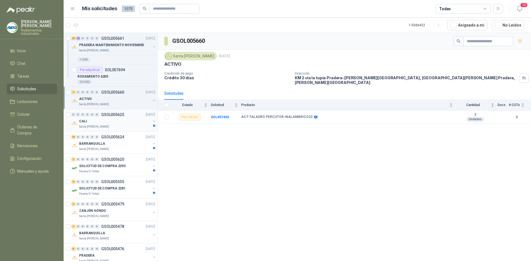
click at [138, 123] on div "CALI" at bounding box center [115, 121] width 72 height 7
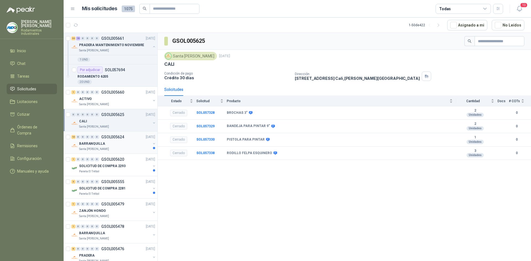
click at [122, 143] on div "BARRANQUILLA" at bounding box center [115, 143] width 72 height 7
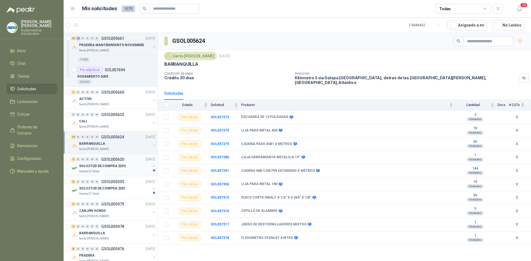
click at [94, 168] on p "SOLICITUD DE COMPRA 2293" at bounding box center [102, 166] width 46 height 5
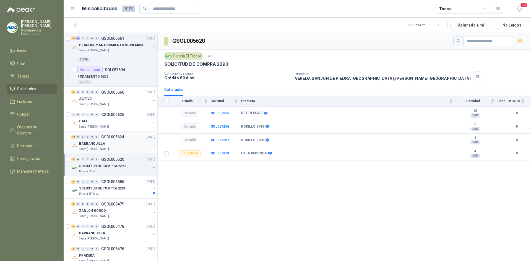
click at [108, 146] on div "BARRANQUILLA" at bounding box center [115, 143] width 72 height 7
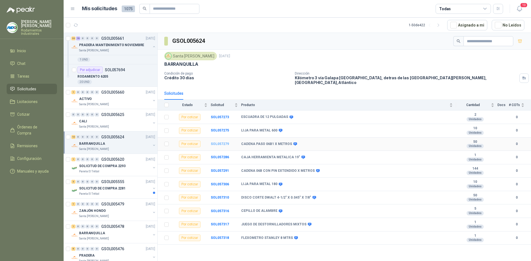
click at [221, 142] on b "SOL057279" at bounding box center [220, 144] width 18 height 4
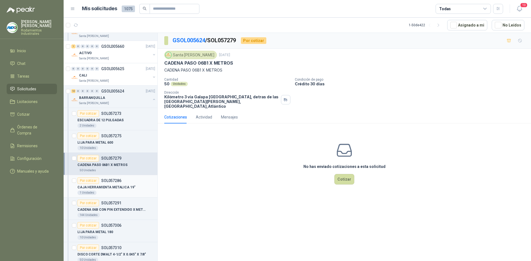
scroll to position [1216, 0]
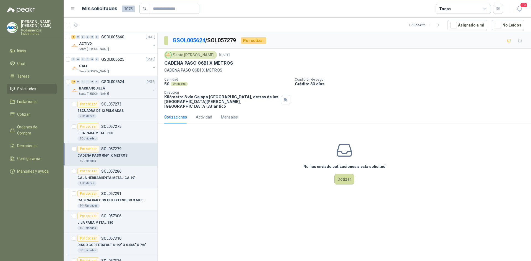
click at [124, 196] on div "Por cotizar SOL057291" at bounding box center [116, 193] width 78 height 7
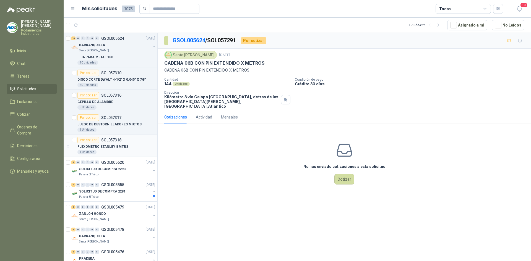
scroll to position [1382, 0]
click at [125, 173] on div "Panela El Trébol" at bounding box center [115, 174] width 72 height 4
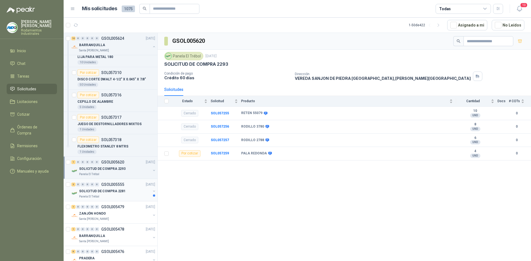
click at [127, 184] on div "3 0 0 0 0 0 GSOL005555 [DATE]" at bounding box center [113, 184] width 85 height 7
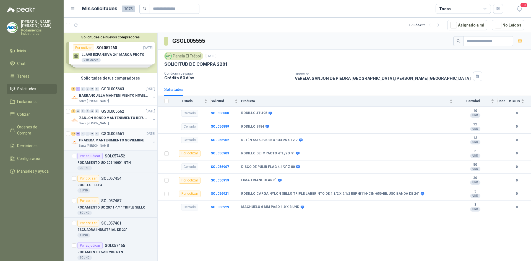
click at [152, 141] on button "button" at bounding box center [154, 142] width 4 height 4
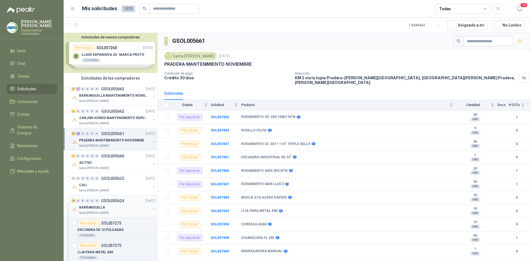
click at [152, 208] on button "button" at bounding box center [154, 209] width 4 height 4
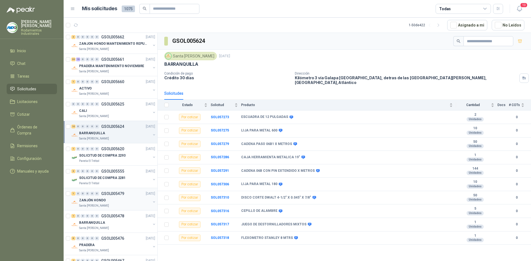
scroll to position [83, 0]
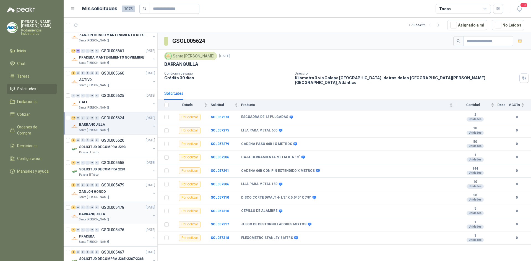
click at [152, 216] on button "button" at bounding box center [154, 216] width 4 height 4
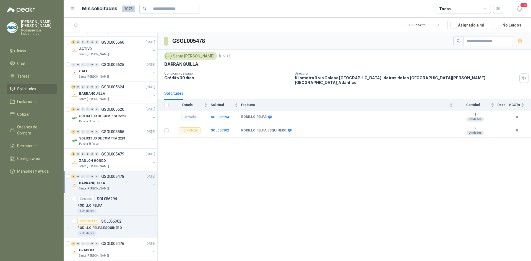
scroll to position [166, 0]
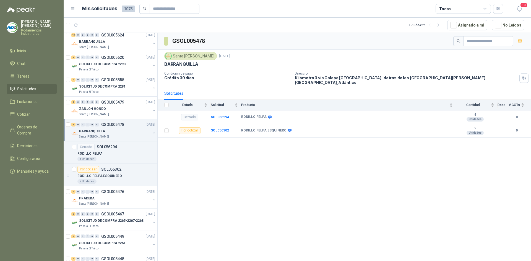
click at [152, 131] on button "button" at bounding box center [154, 133] width 4 height 4
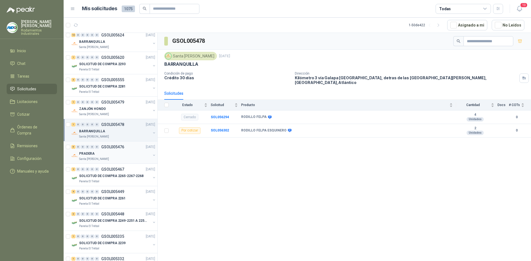
click at [152, 157] on button "button" at bounding box center [154, 155] width 4 height 4
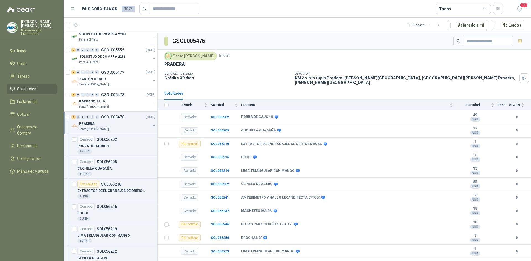
scroll to position [194, 0]
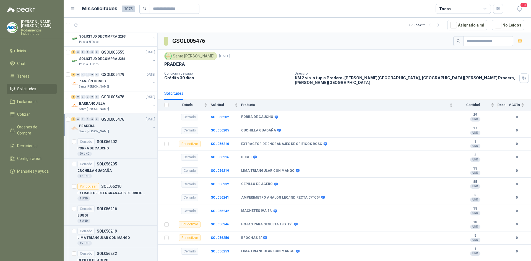
click at [152, 130] on div at bounding box center [154, 129] width 4 height 6
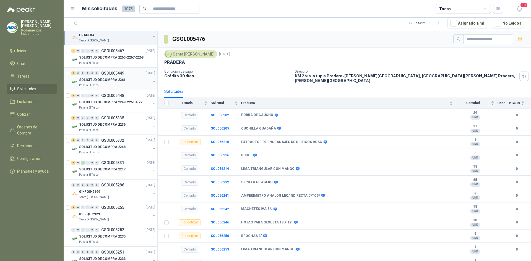
scroll to position [304, 0]
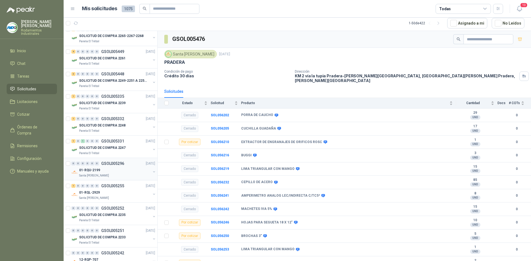
click at [152, 173] on button "button" at bounding box center [154, 172] width 4 height 4
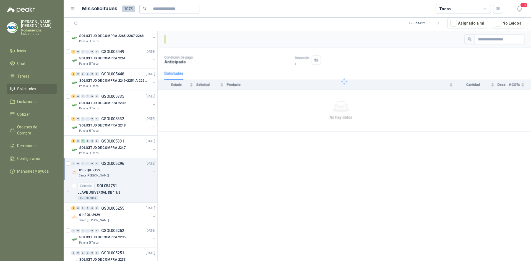
click at [152, 173] on button "button" at bounding box center [154, 172] width 4 height 4
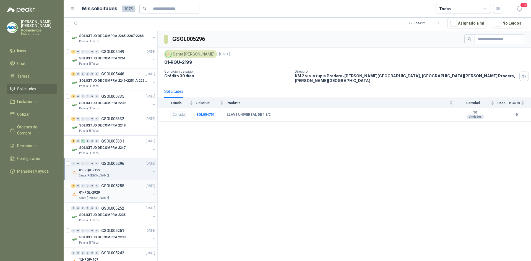
click at [152, 194] on button "button" at bounding box center [154, 194] width 4 height 4
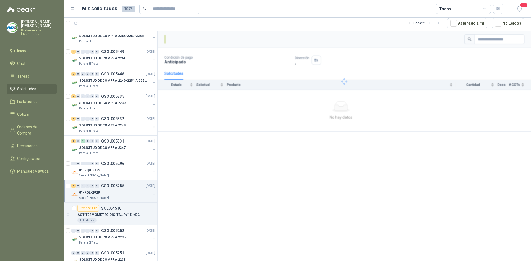
click at [152, 194] on button "button" at bounding box center [154, 194] width 4 height 4
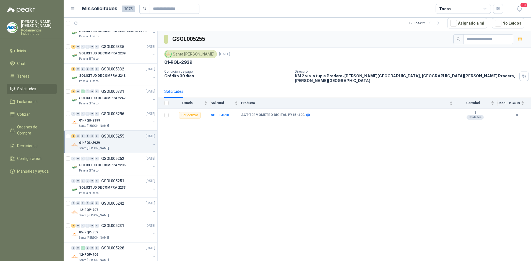
scroll to position [387, 0]
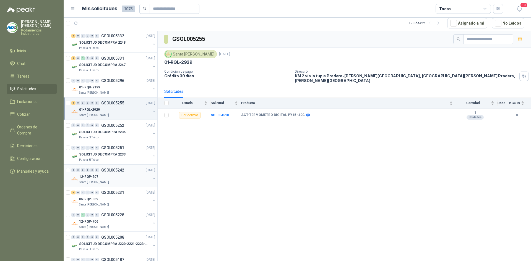
click at [152, 181] on div at bounding box center [154, 179] width 4 height 6
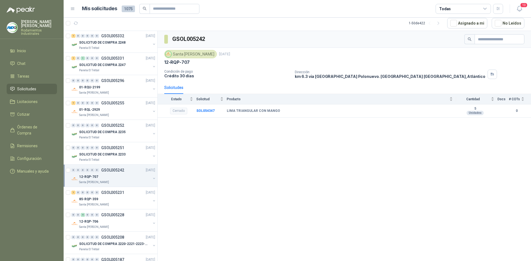
click at [152, 180] on button "button" at bounding box center [154, 178] width 4 height 4
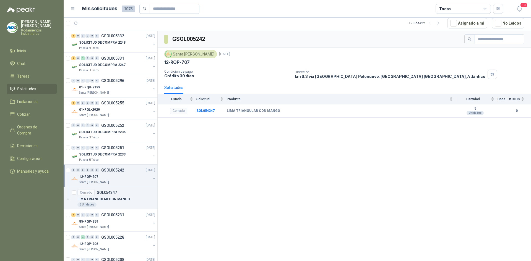
click at [152, 180] on button "button" at bounding box center [154, 178] width 4 height 4
click at [152, 202] on button "button" at bounding box center [154, 201] width 4 height 4
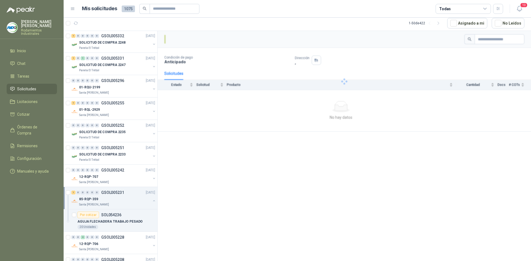
click at [152, 202] on button "button" at bounding box center [154, 201] width 4 height 4
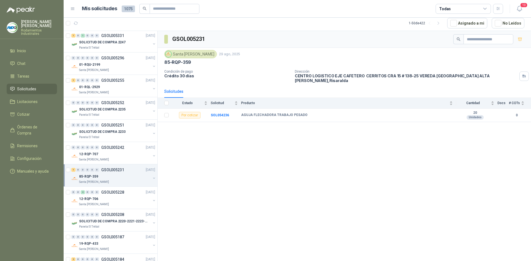
scroll to position [415, 0]
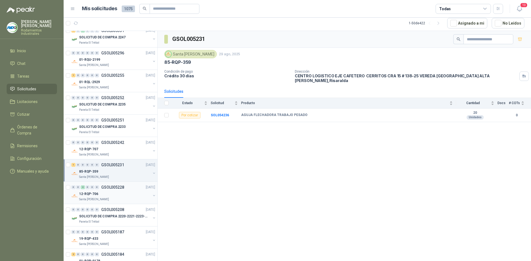
click at [152, 195] on button "button" at bounding box center [154, 196] width 4 height 4
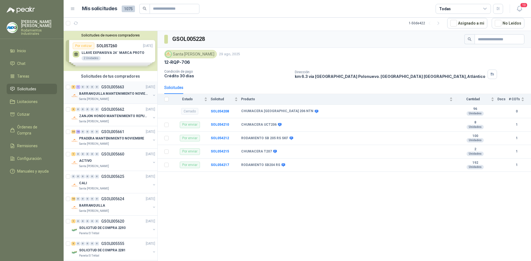
click at [152, 96] on button "button" at bounding box center [154, 95] width 4 height 4
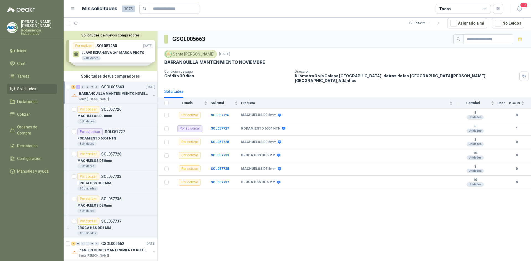
click at [152, 96] on button "button" at bounding box center [154, 95] width 4 height 4
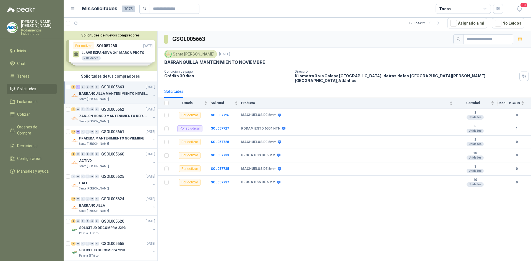
click at [152, 119] on button "button" at bounding box center [154, 118] width 4 height 4
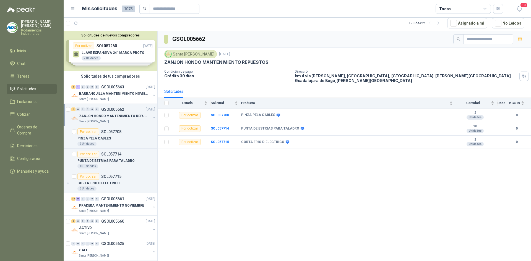
click at [152, 119] on button "button" at bounding box center [154, 118] width 4 height 4
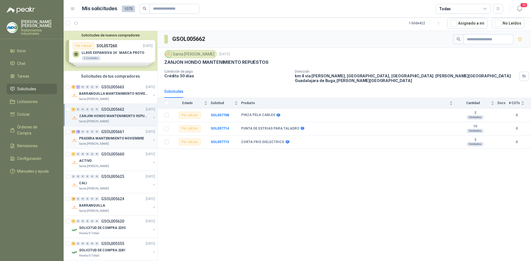
click at [152, 141] on button "button" at bounding box center [154, 140] width 4 height 4
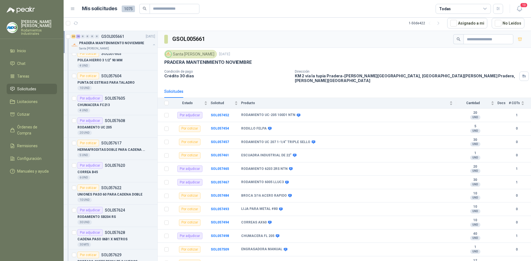
scroll to position [691, 0]
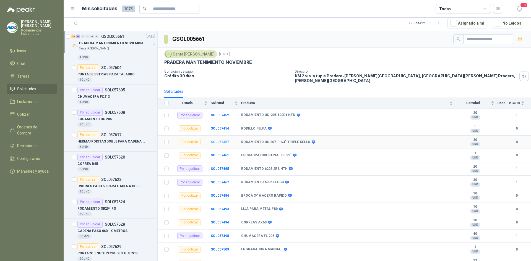
click at [219, 140] on b "SOL057457" at bounding box center [220, 142] width 18 height 4
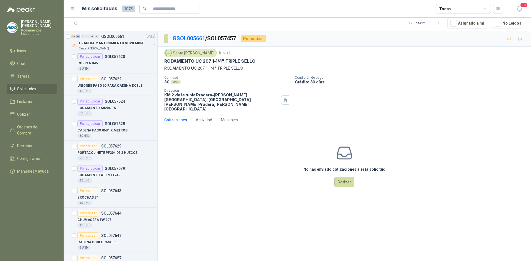
scroll to position [802, 0]
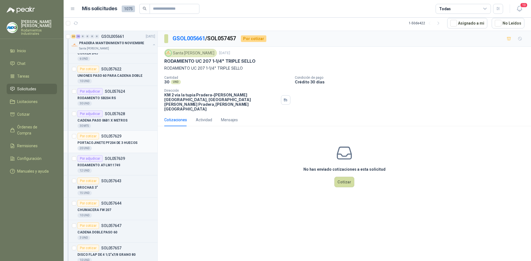
click at [136, 142] on div "PORTACOJINETE PF204 DE 3 HUECOS" at bounding box center [116, 143] width 78 height 7
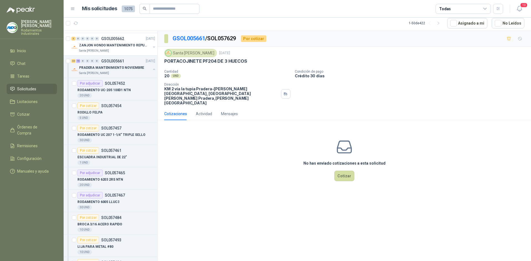
scroll to position [28, 0]
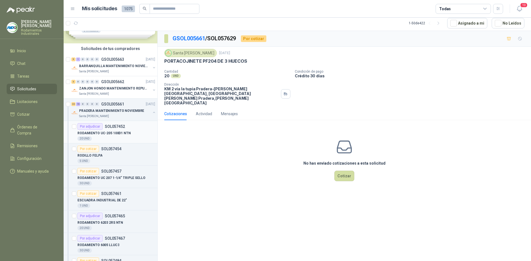
click at [116, 138] on div "20 UND" at bounding box center [116, 139] width 78 height 4
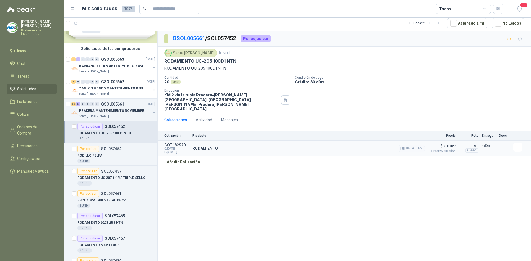
click at [231, 141] on article "COT182920 C: [DATE] Exp: [DATE] RODAMIENTO Detalles $ 968.327 Crédito 30 días $…" at bounding box center [344, 149] width 373 height 16
click at [189, 156] on button "Añadir Cotización" at bounding box center [180, 161] width 45 height 11
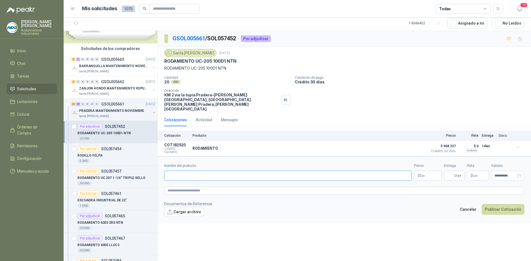
click at [199, 172] on input "Nombre del producto" at bounding box center [287, 176] width 247 height 10
type input "**********"
click at [436, 171] on p "$ 0 ,00" at bounding box center [428, 176] width 28 height 10
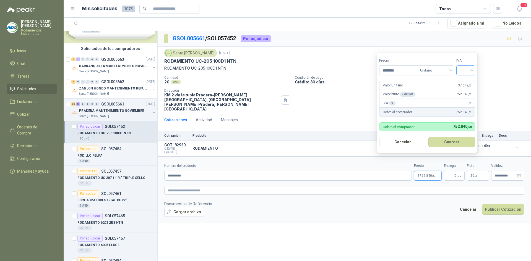
click at [472, 67] on input "search" at bounding box center [465, 70] width 12 height 8
click at [470, 78] on div "19%" at bounding box center [466, 81] width 17 height 9
drag, startPoint x: 402, startPoint y: 71, endPoint x: 369, endPoint y: 70, distance: 33.5
click at [369, 70] on body "[PERSON_NAME] Industriales Inicio Chat Tareas Solicitudes Licitaciones Cotizar …" at bounding box center [265, 130] width 531 height 261
type input "********"
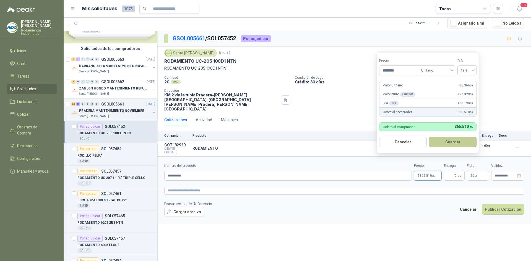
click at [451, 146] on button "Guardar" at bounding box center [453, 142] width 48 height 11
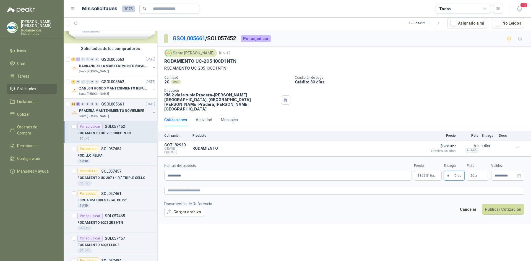
type input "*"
click at [463, 81] on p "Crédito 30 días" at bounding box center [412, 82] width 234 height 5
click at [475, 171] on p "$ 0 ,00" at bounding box center [478, 176] width 22 height 10
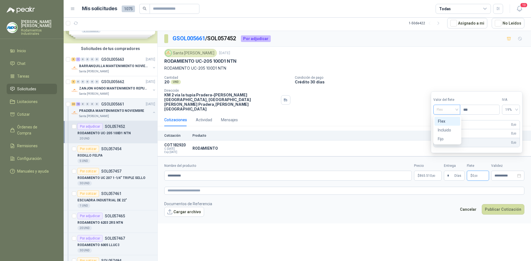
click at [456, 111] on span "Flex" at bounding box center [446, 110] width 20 height 8
click at [453, 130] on div "Incluido" at bounding box center [447, 130] width 19 height 6
click at [392, 234] on div "**********" at bounding box center [344, 146] width 373 height 230
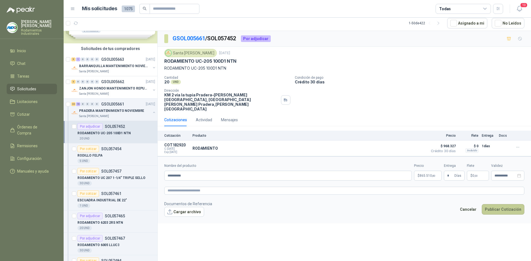
click at [496, 204] on button "Publicar Cotización" at bounding box center [503, 209] width 43 height 11
